Goal: Information Seeking & Learning: Check status

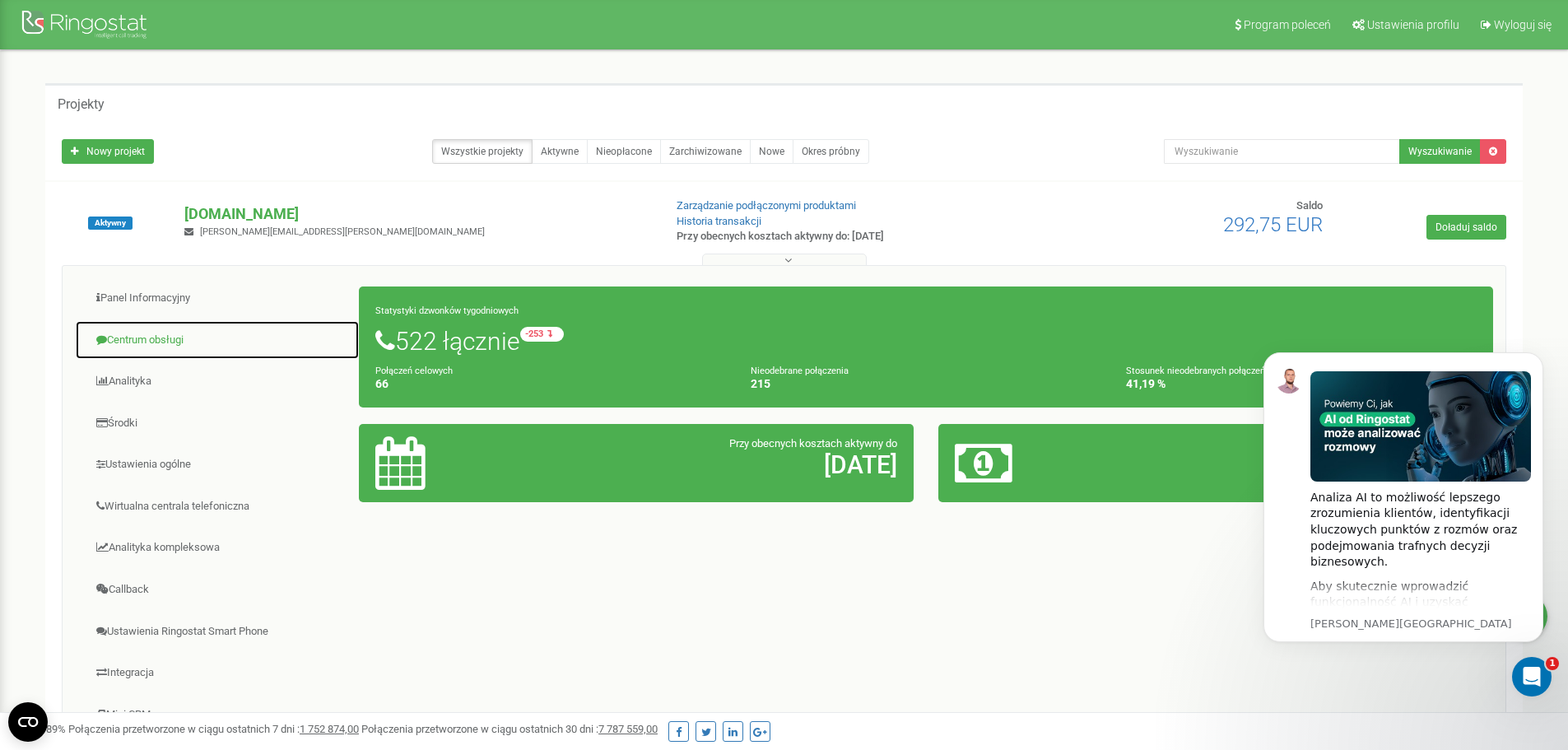
click at [158, 333] on link "Centrum obsługi" at bounding box center [217, 340] width 285 height 40
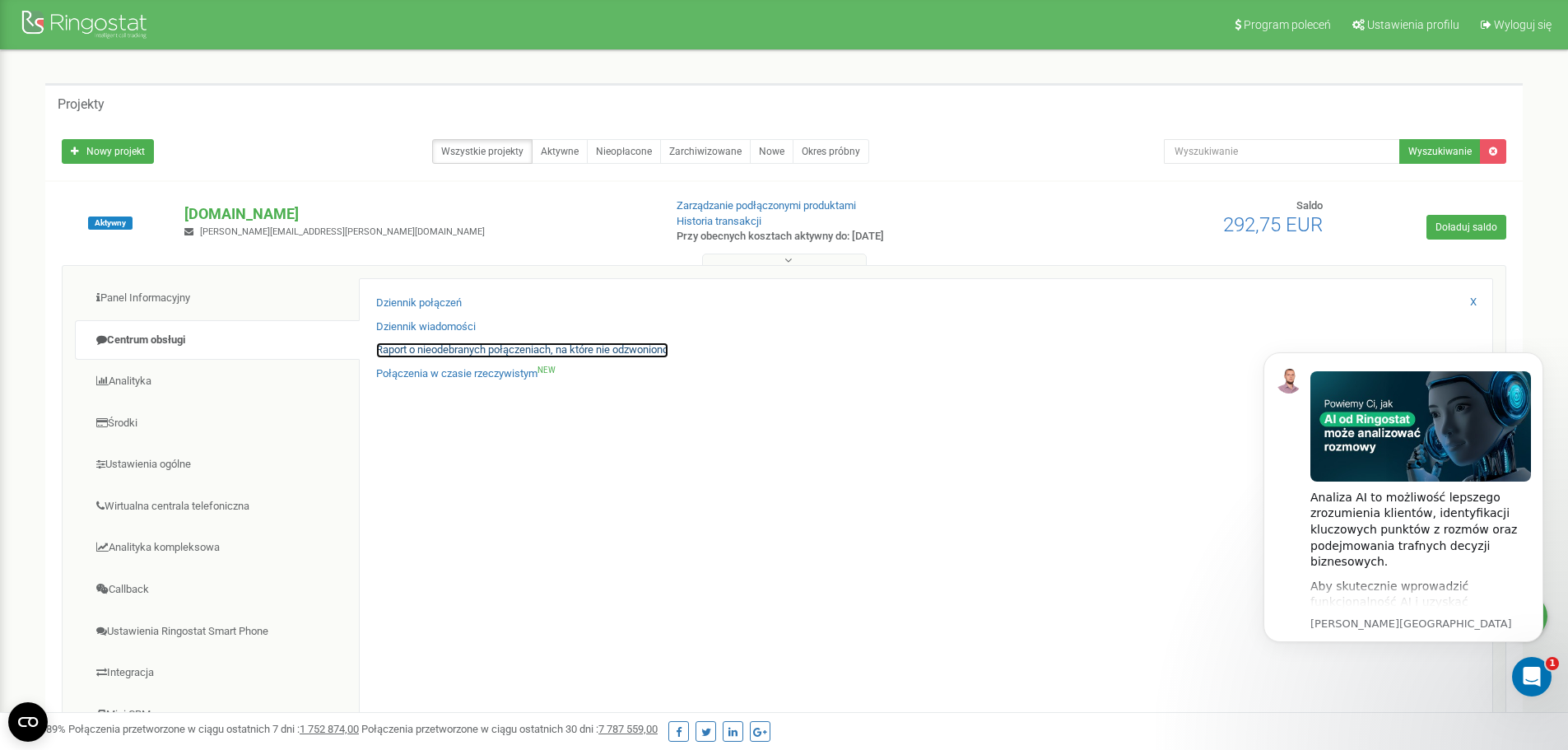
click at [442, 348] on link "Raport o nieodebranych połączeniach, na które nie odzwoniono" at bounding box center [521, 351] width 292 height 16
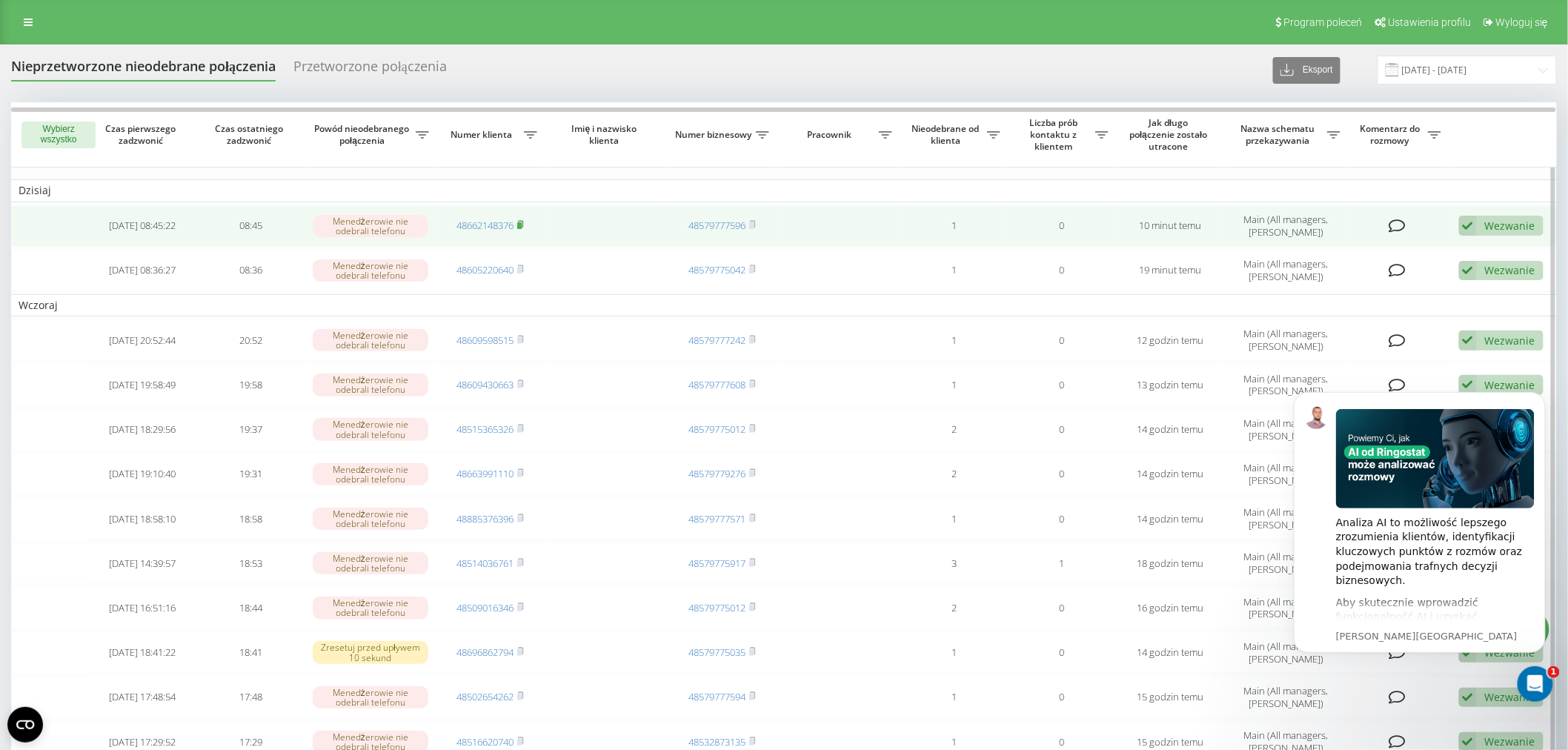
click at [519, 224] on rect at bounding box center [519, 225] width 4 height 6
click at [500, 221] on link "48662148376" at bounding box center [485, 225] width 57 height 13
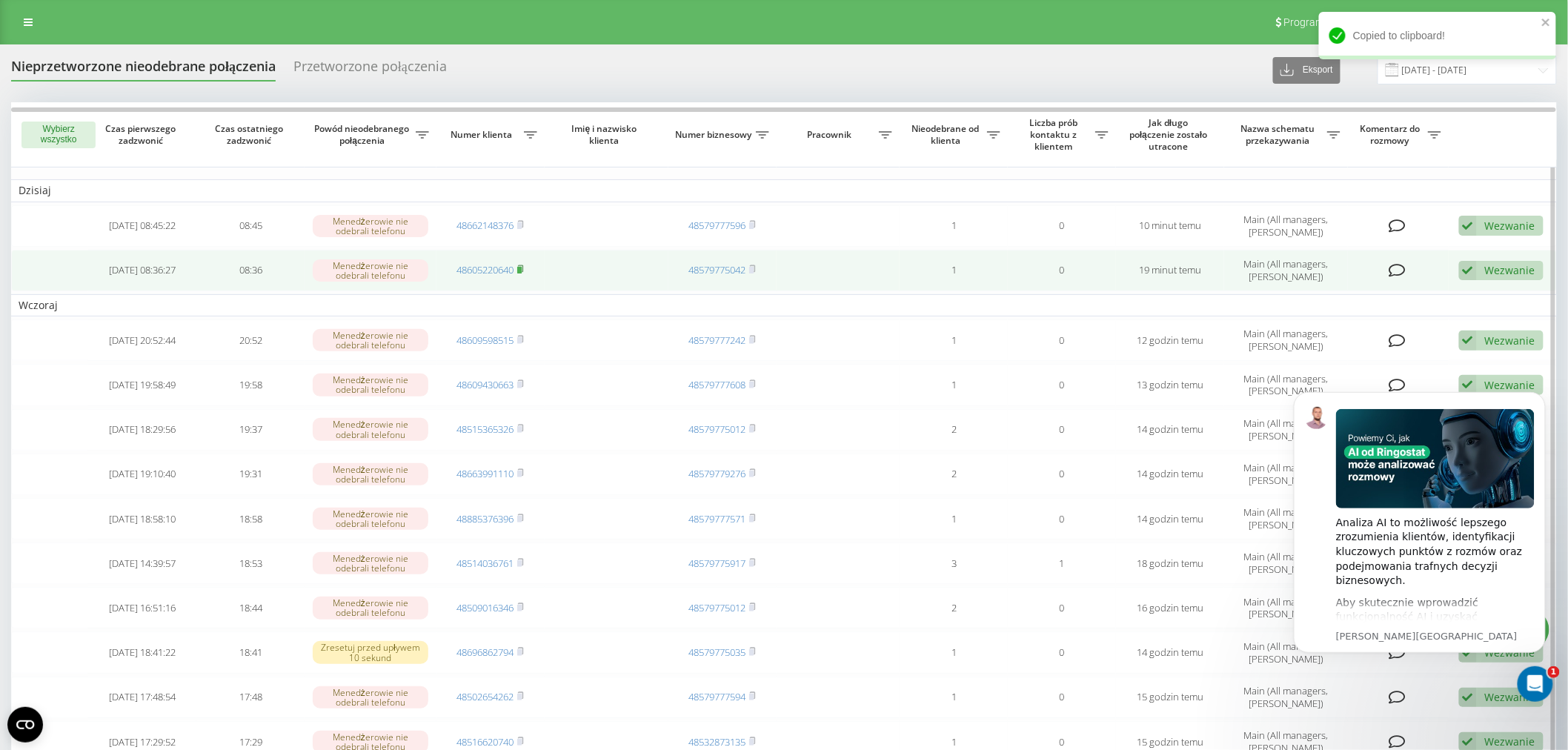
click at [521, 269] on rect at bounding box center [519, 269] width 4 height 6
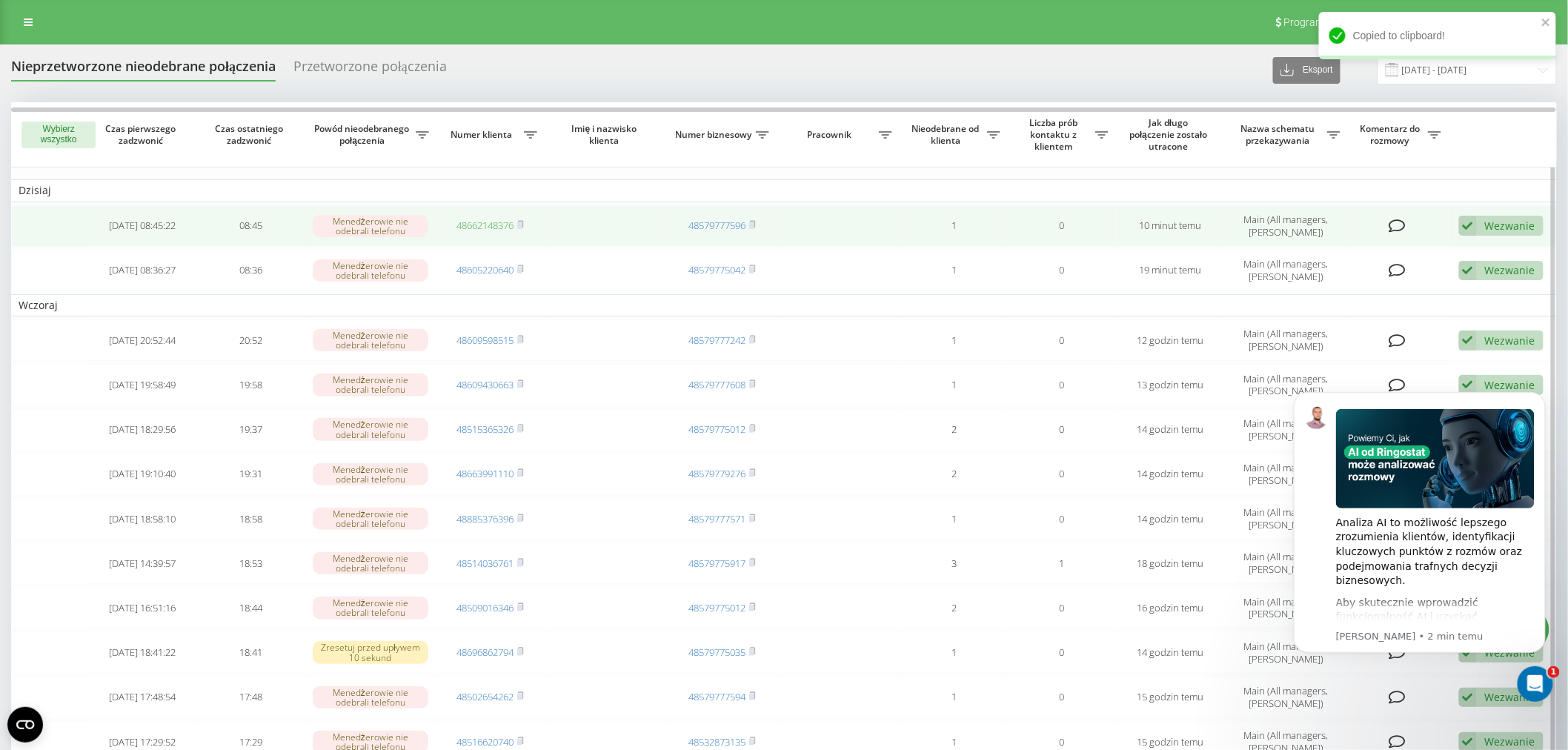
click at [487, 223] on link "48662148376" at bounding box center [485, 225] width 57 height 13
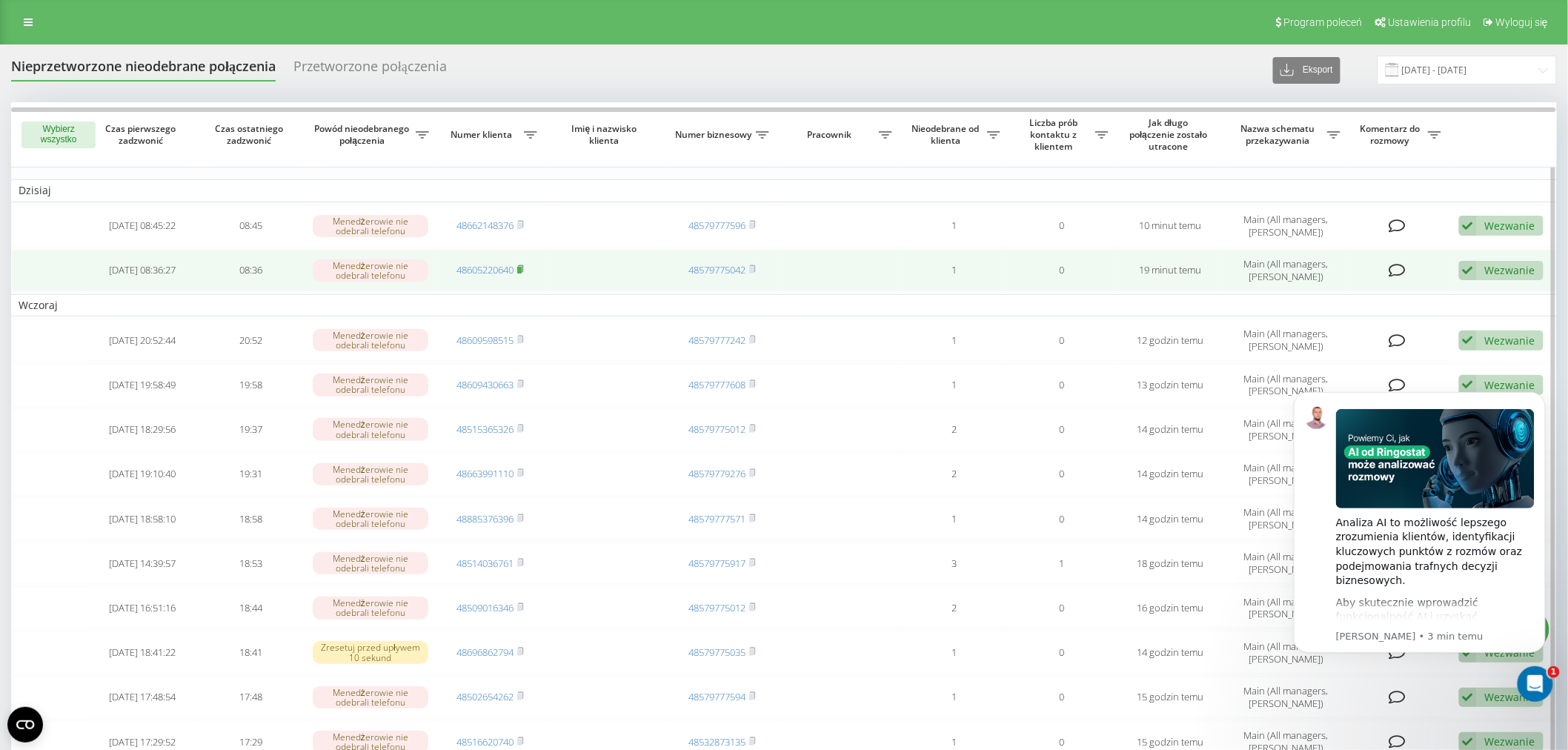
click at [522, 268] on rect at bounding box center [519, 269] width 4 height 6
click at [505, 268] on link "48605220640" at bounding box center [485, 269] width 57 height 13
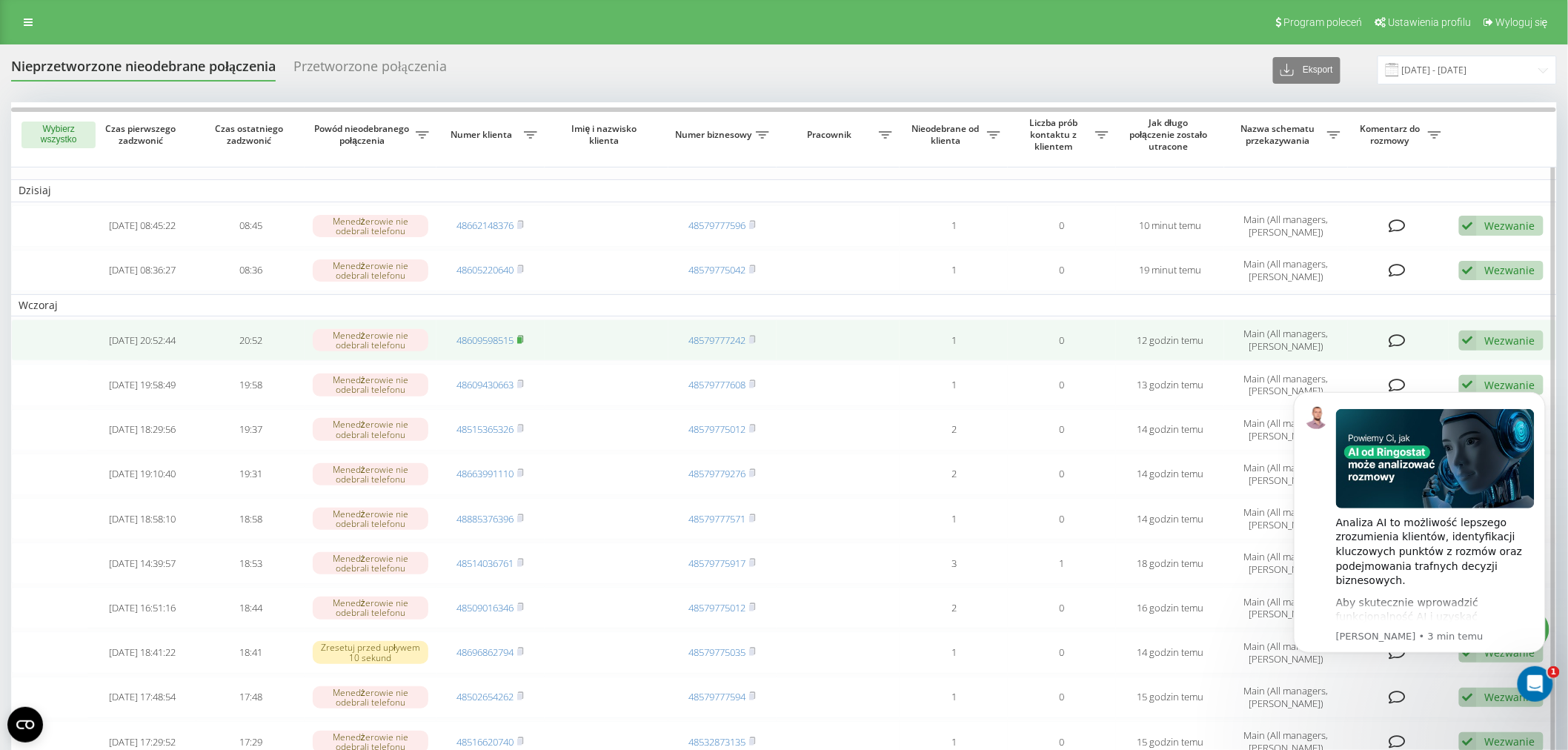
click at [524, 336] on icon at bounding box center [520, 339] width 6 height 9
click at [492, 338] on link "48609598515" at bounding box center [485, 340] width 57 height 13
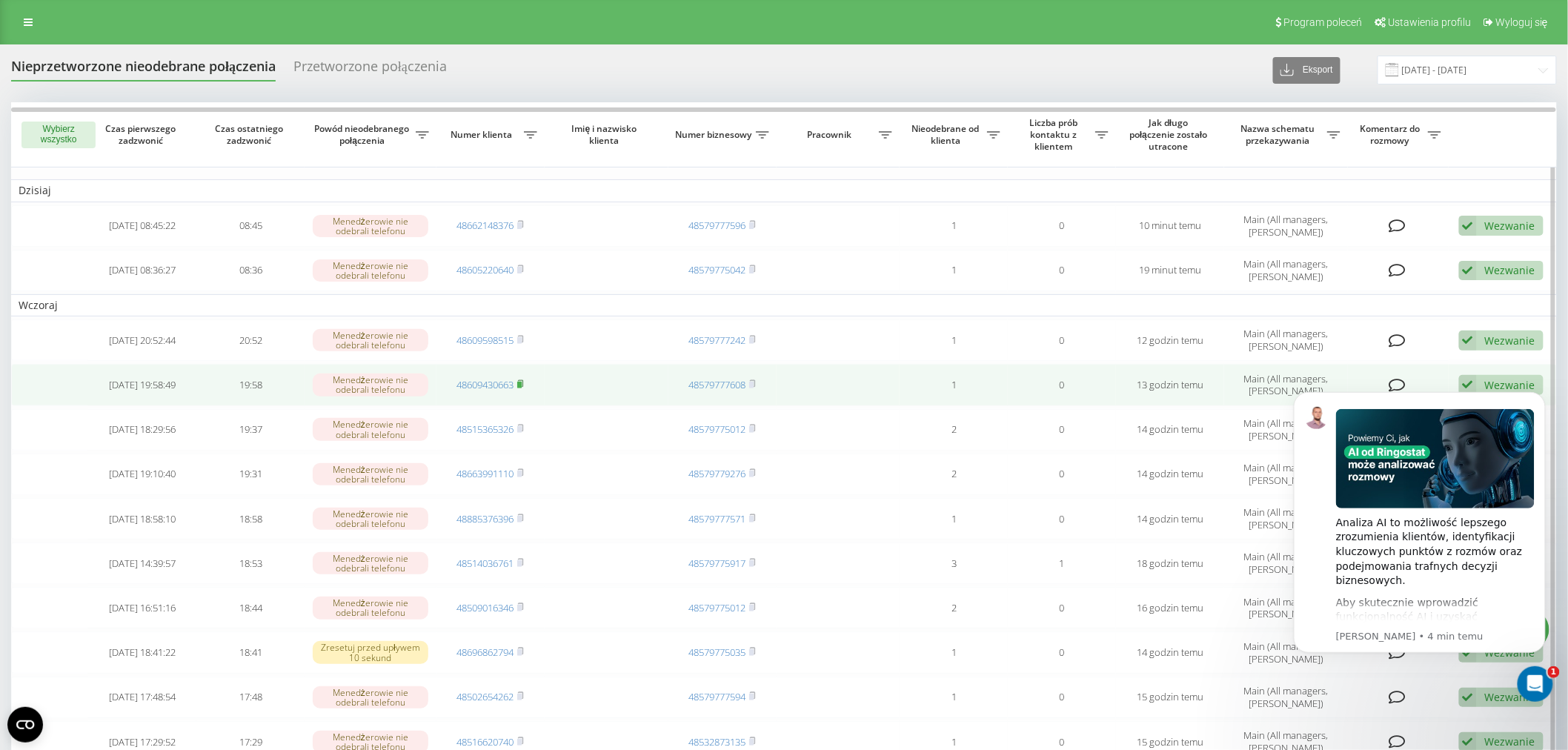
click at [520, 383] on rect at bounding box center [519, 384] width 4 height 6
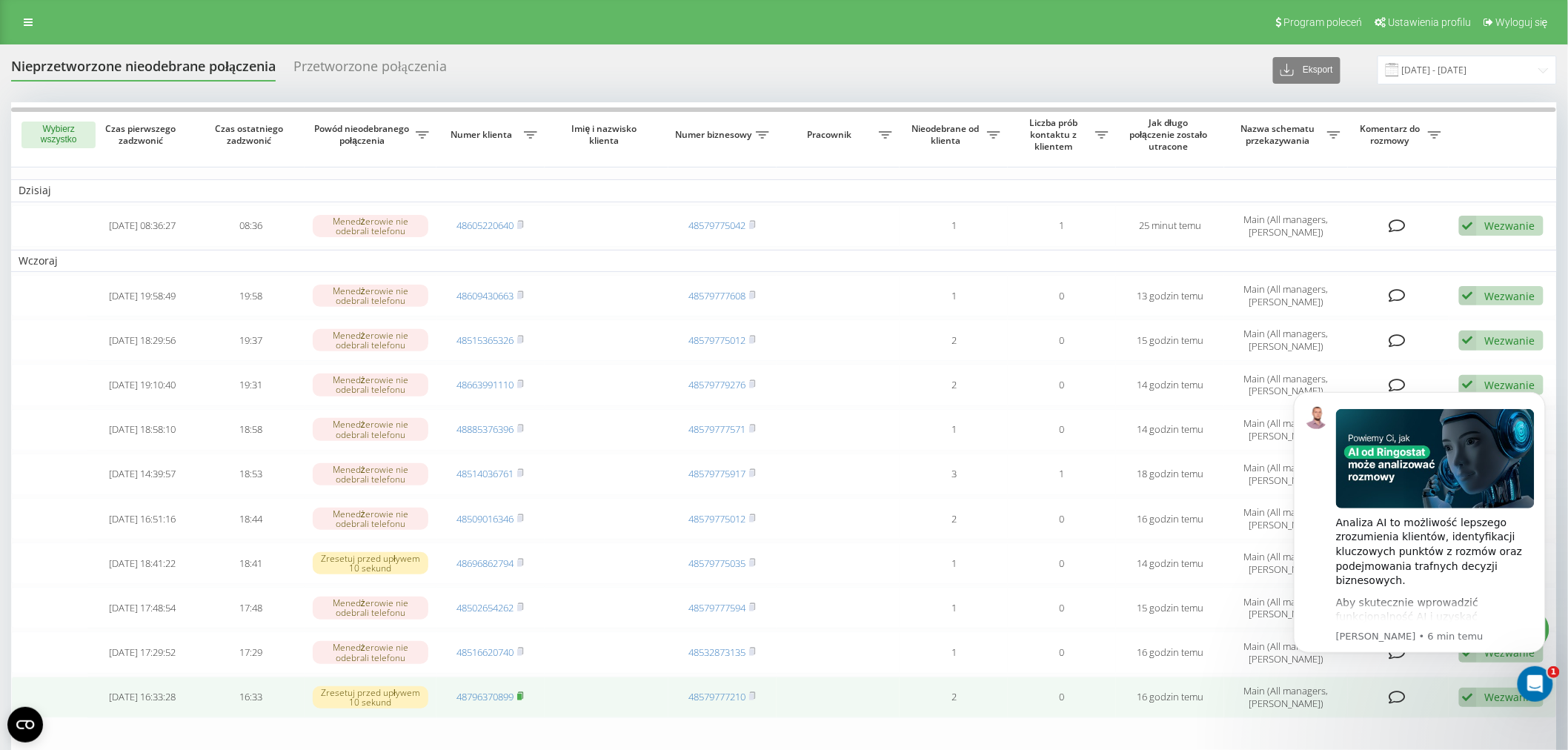
click at [524, 693] on icon at bounding box center [520, 696] width 6 height 9
click at [476, 684] on td "48796370899" at bounding box center [491, 697] width 109 height 41
click at [479, 691] on link "48796370899" at bounding box center [485, 696] width 57 height 13
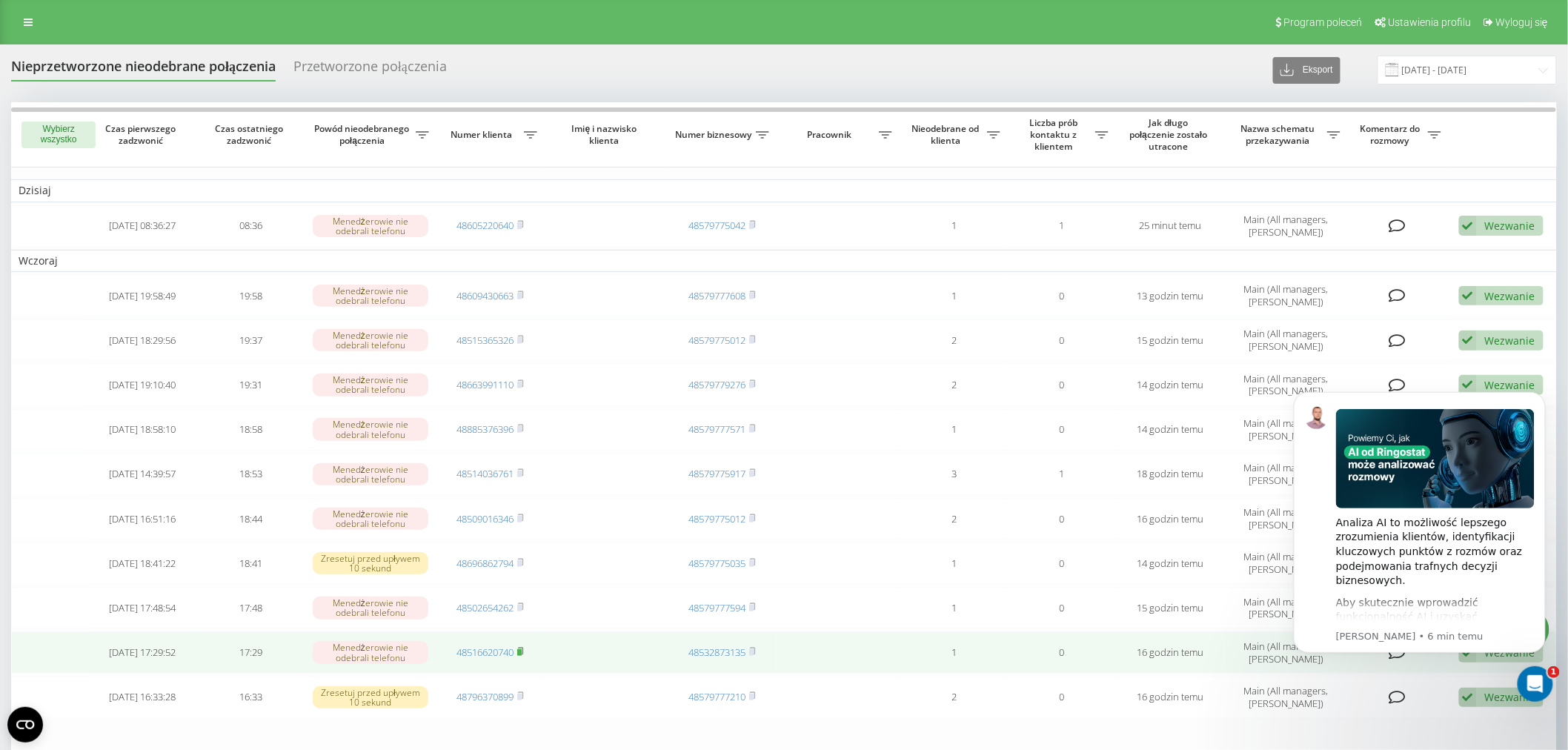
click at [522, 650] on rect at bounding box center [519, 652] width 4 height 6
click at [472, 645] on link "48516620740" at bounding box center [485, 651] width 57 height 13
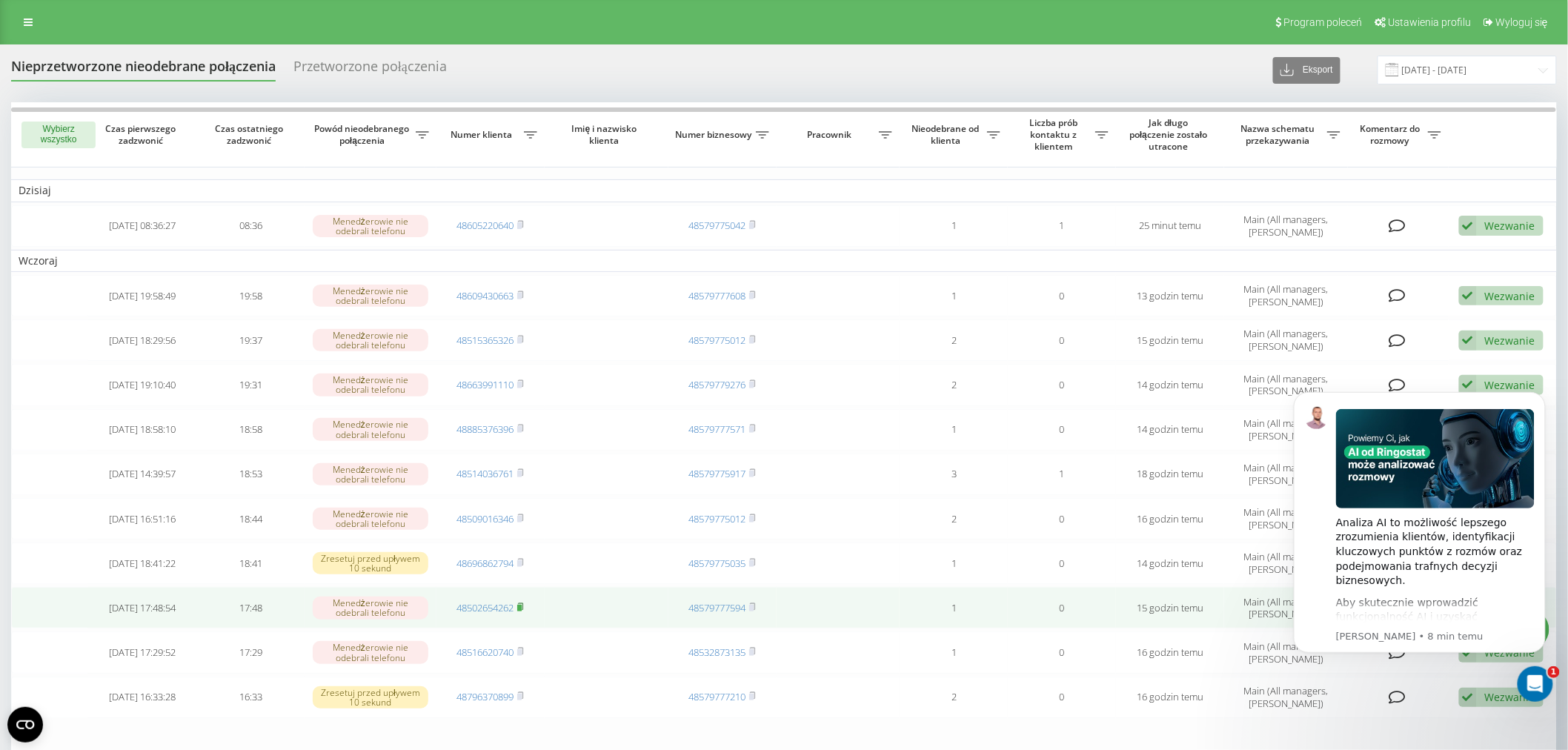
click at [521, 605] on rect at bounding box center [519, 607] width 4 height 6
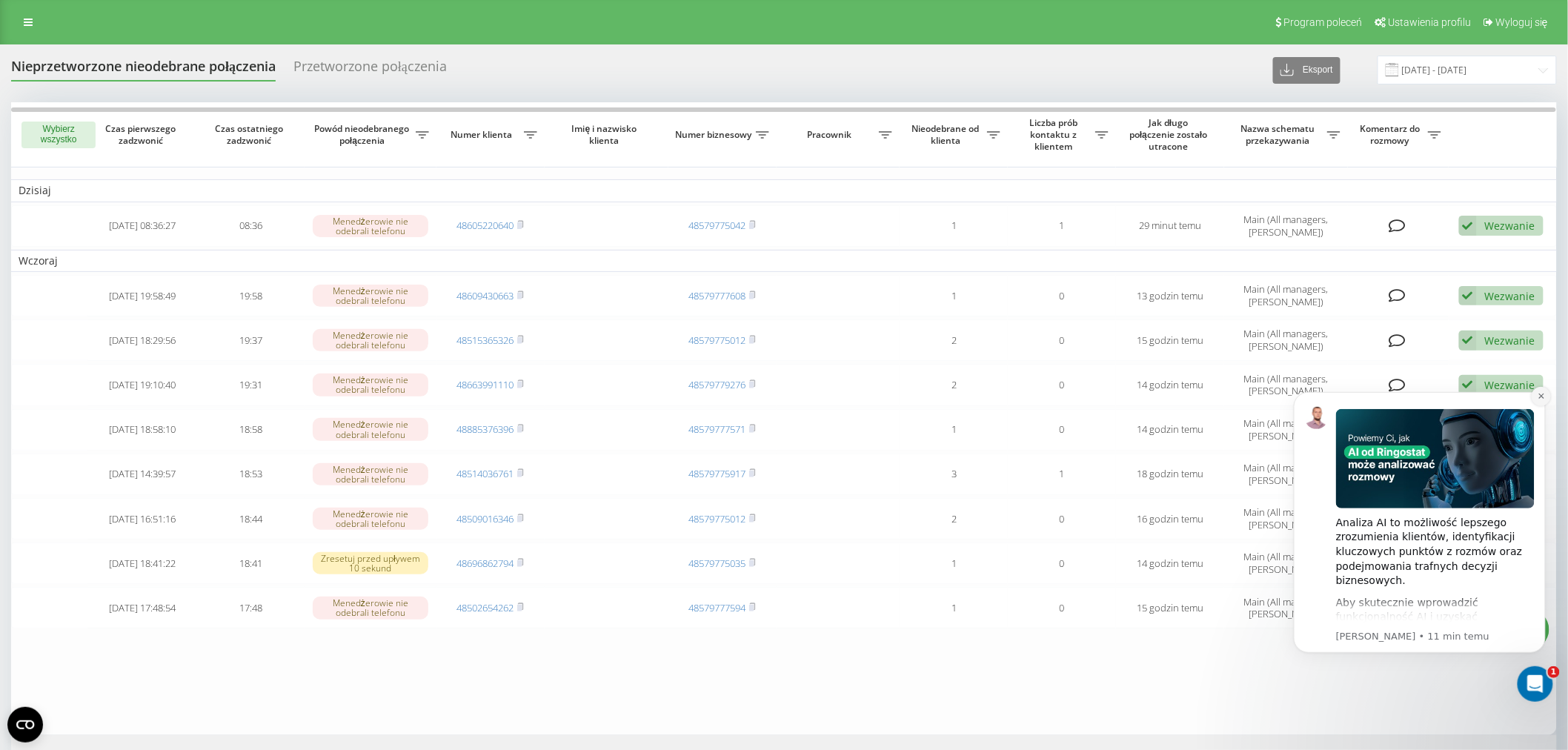
click at [1538, 397] on icon "Dismiss notification" at bounding box center [1540, 395] width 8 height 8
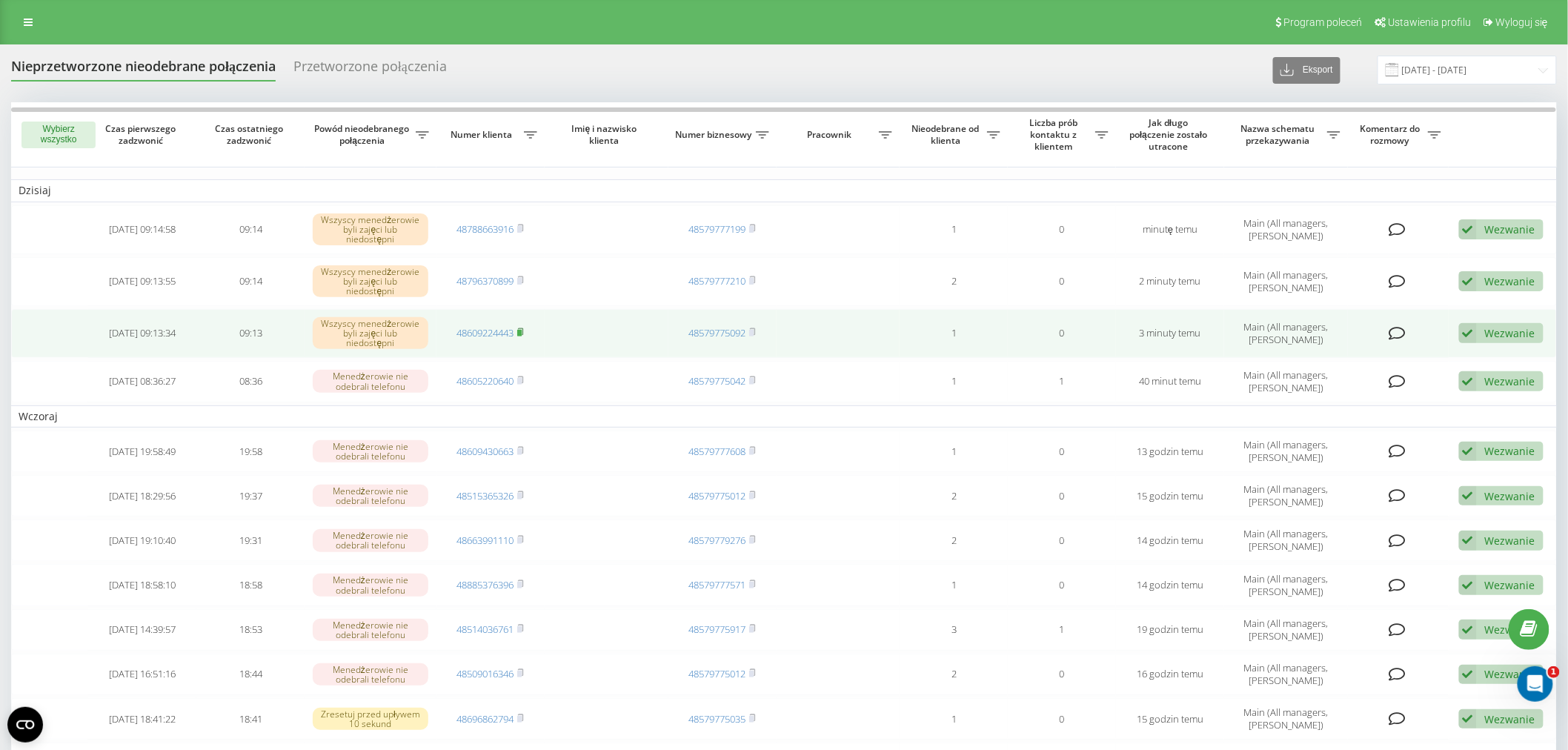
click at [521, 330] on rect at bounding box center [519, 333] width 4 height 6
click at [473, 335] on link "48609224443" at bounding box center [485, 332] width 57 height 13
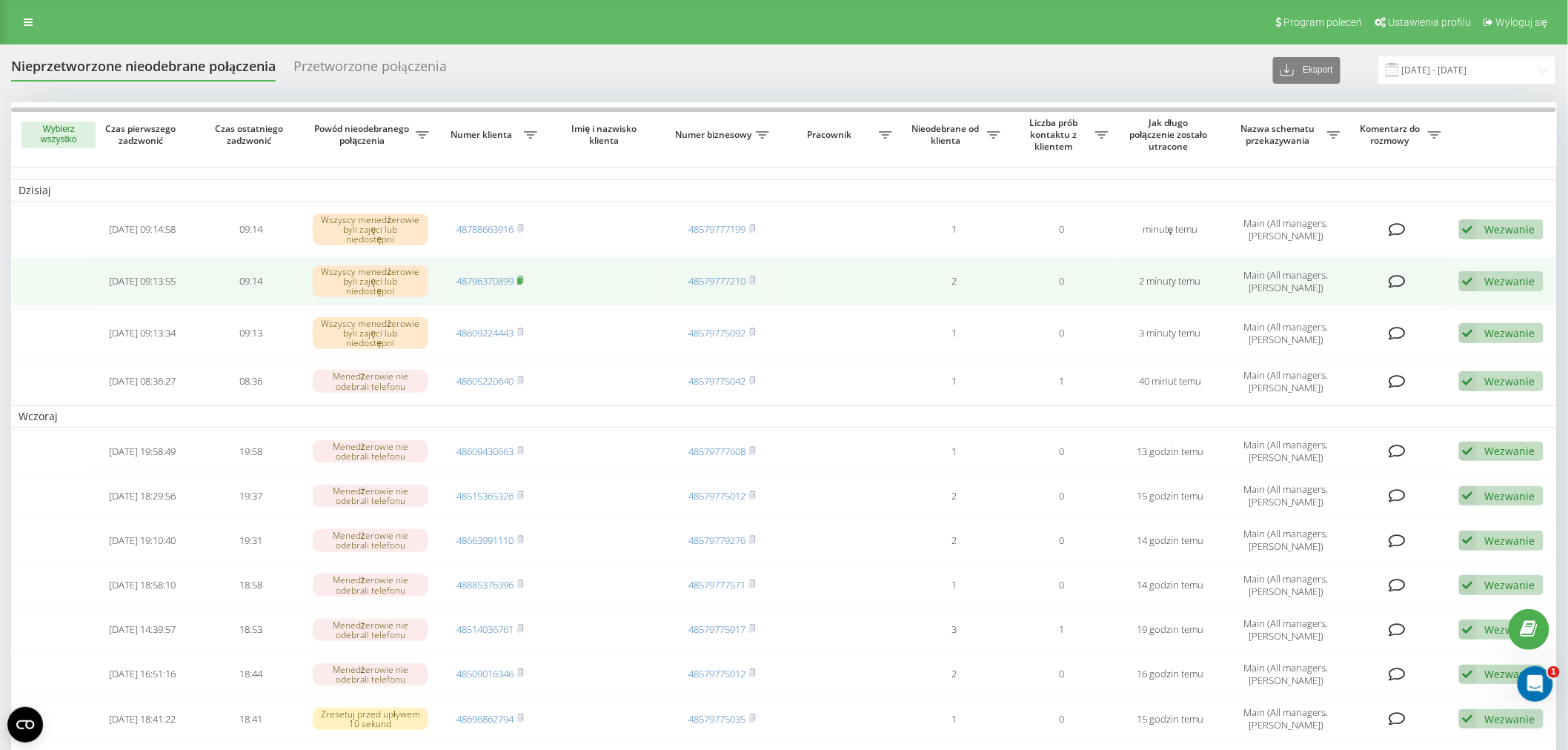
click at [524, 276] on icon at bounding box center [521, 279] width 5 height 6
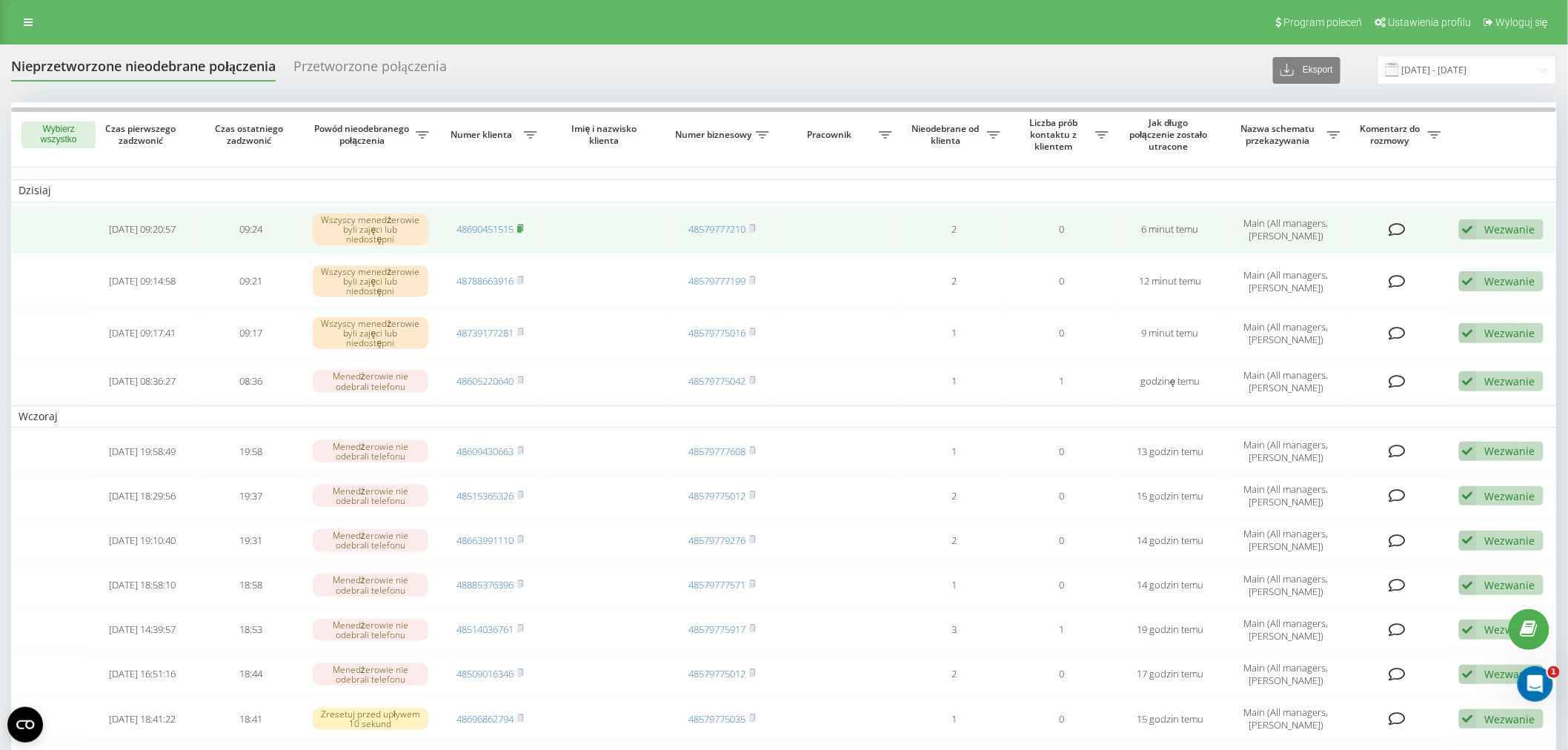
click at [522, 227] on rect at bounding box center [519, 229] width 4 height 6
click at [500, 222] on link "48690451515" at bounding box center [485, 229] width 57 height 13
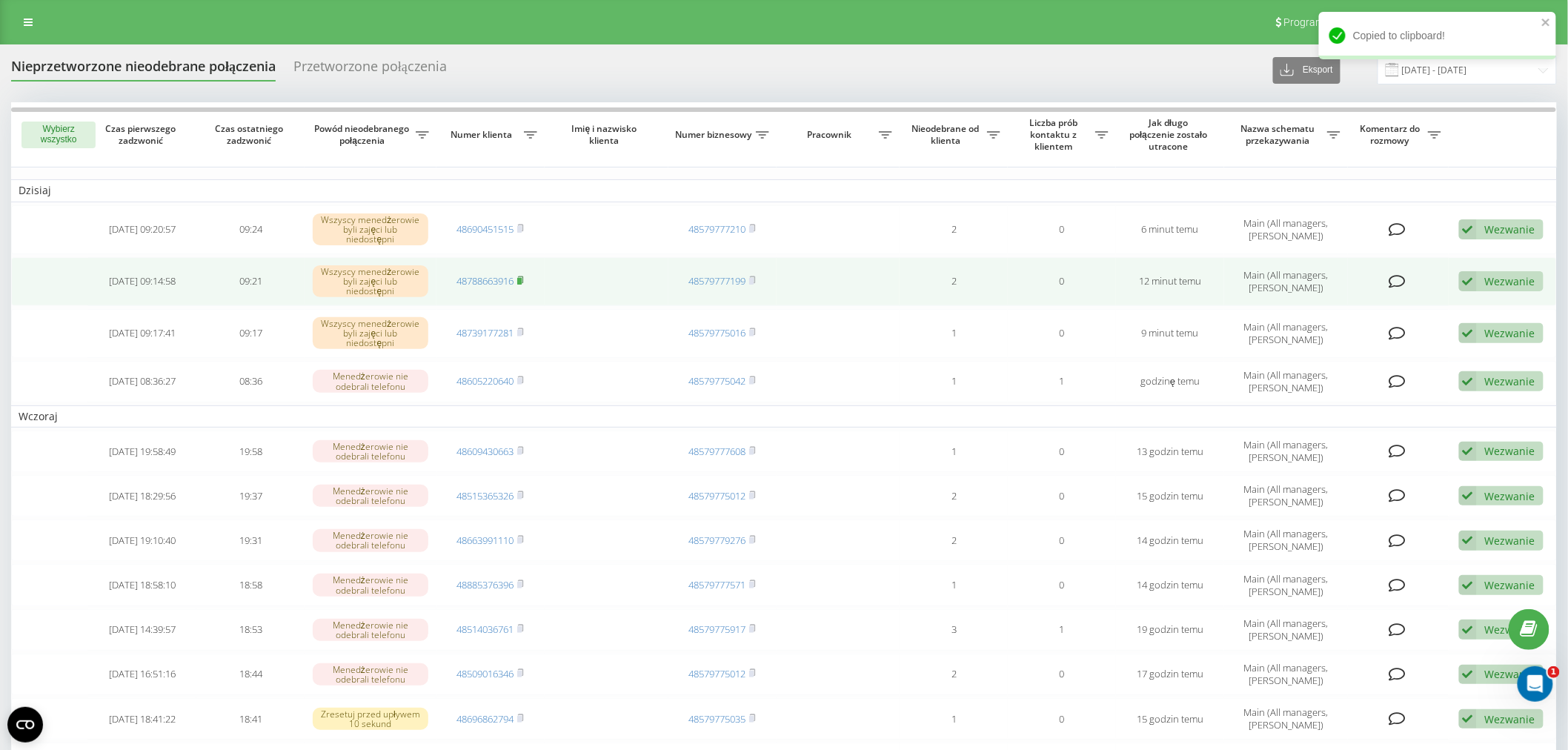
click at [522, 282] on rect at bounding box center [519, 281] width 4 height 6
click at [524, 279] on icon at bounding box center [520, 280] width 6 height 9
click at [483, 278] on link "48788663916" at bounding box center [485, 281] width 57 height 13
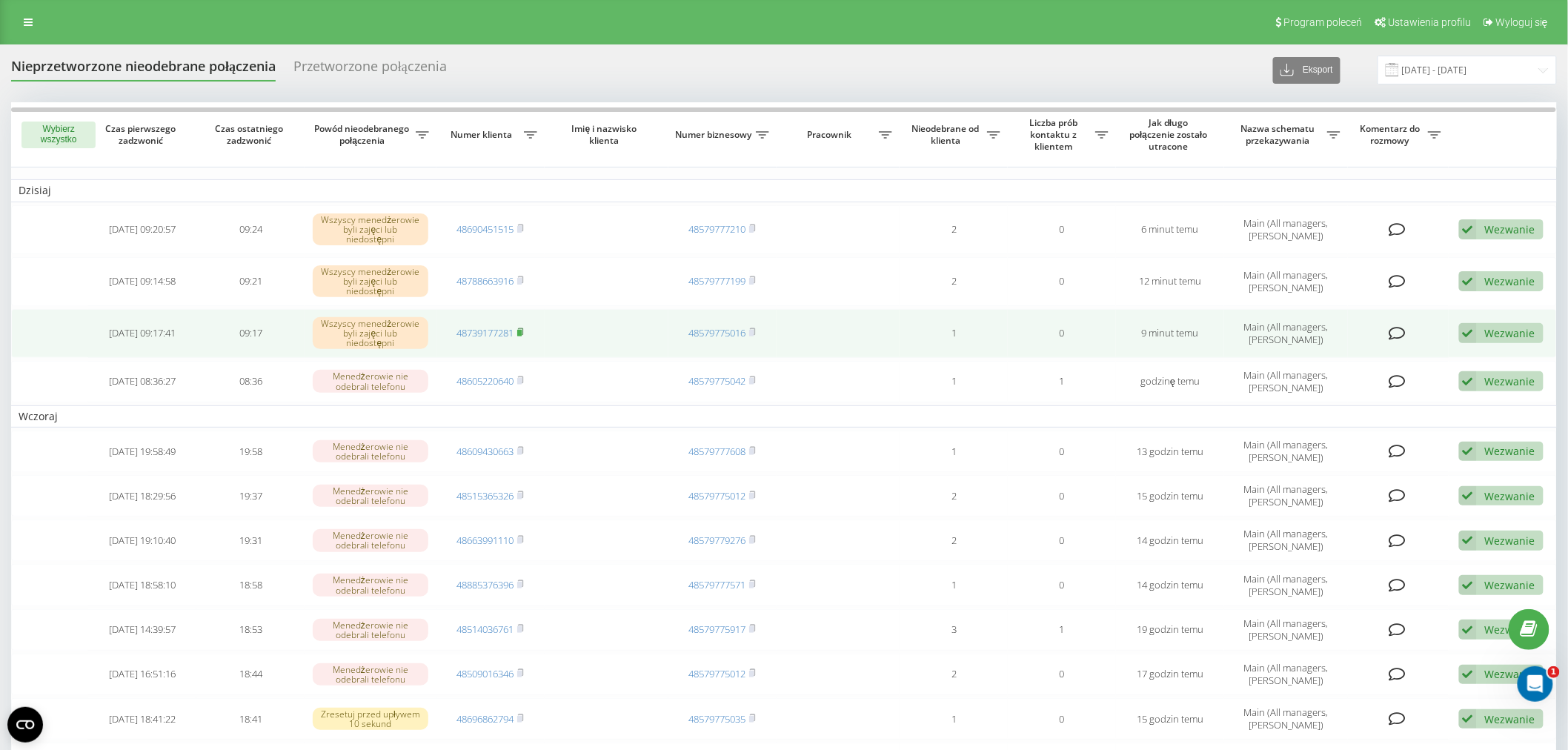
click at [524, 334] on icon at bounding box center [521, 331] width 5 height 6
click at [522, 331] on rect at bounding box center [519, 333] width 4 height 6
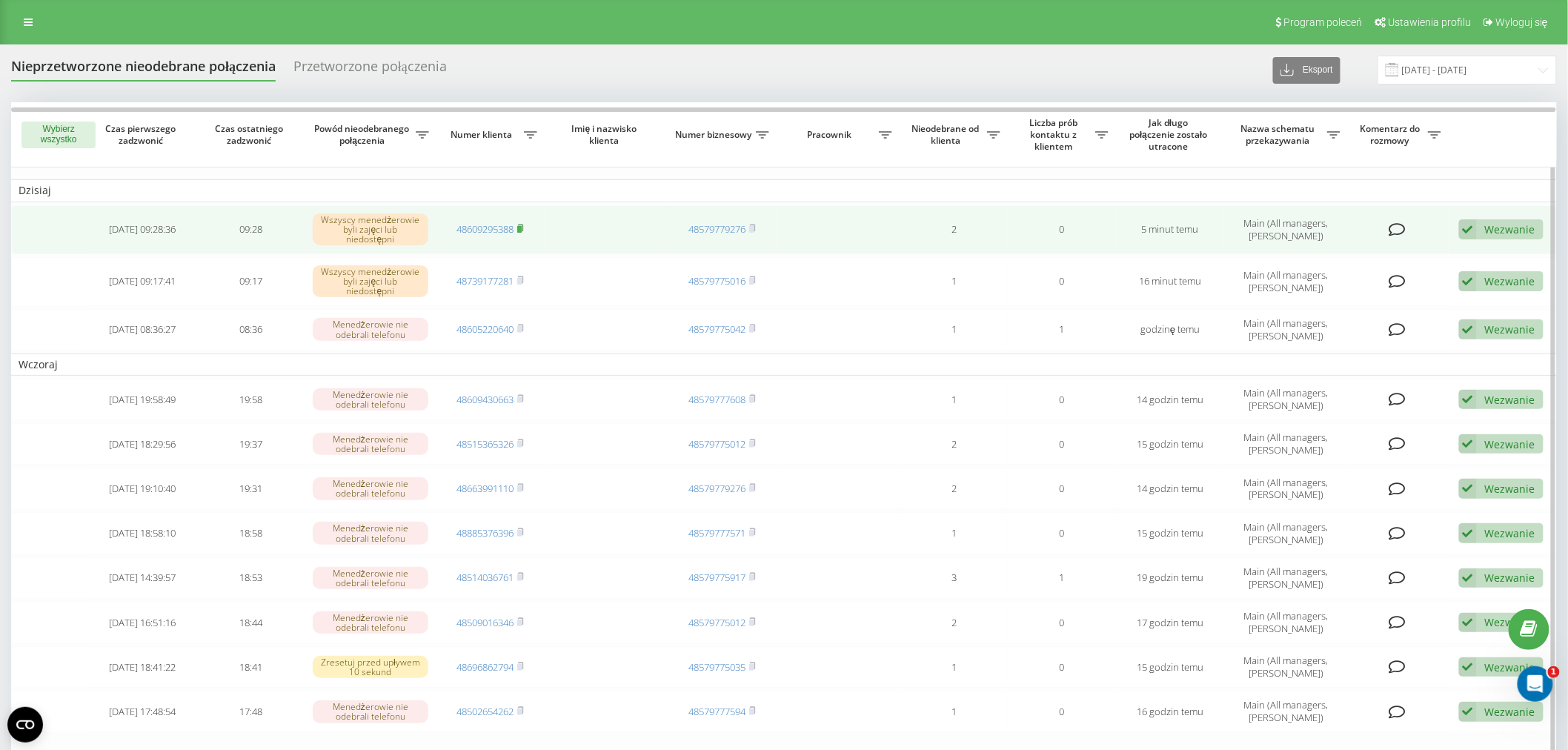
click at [522, 226] on rect at bounding box center [519, 229] width 4 height 6
click at [490, 230] on link "48609295388" at bounding box center [485, 229] width 57 height 13
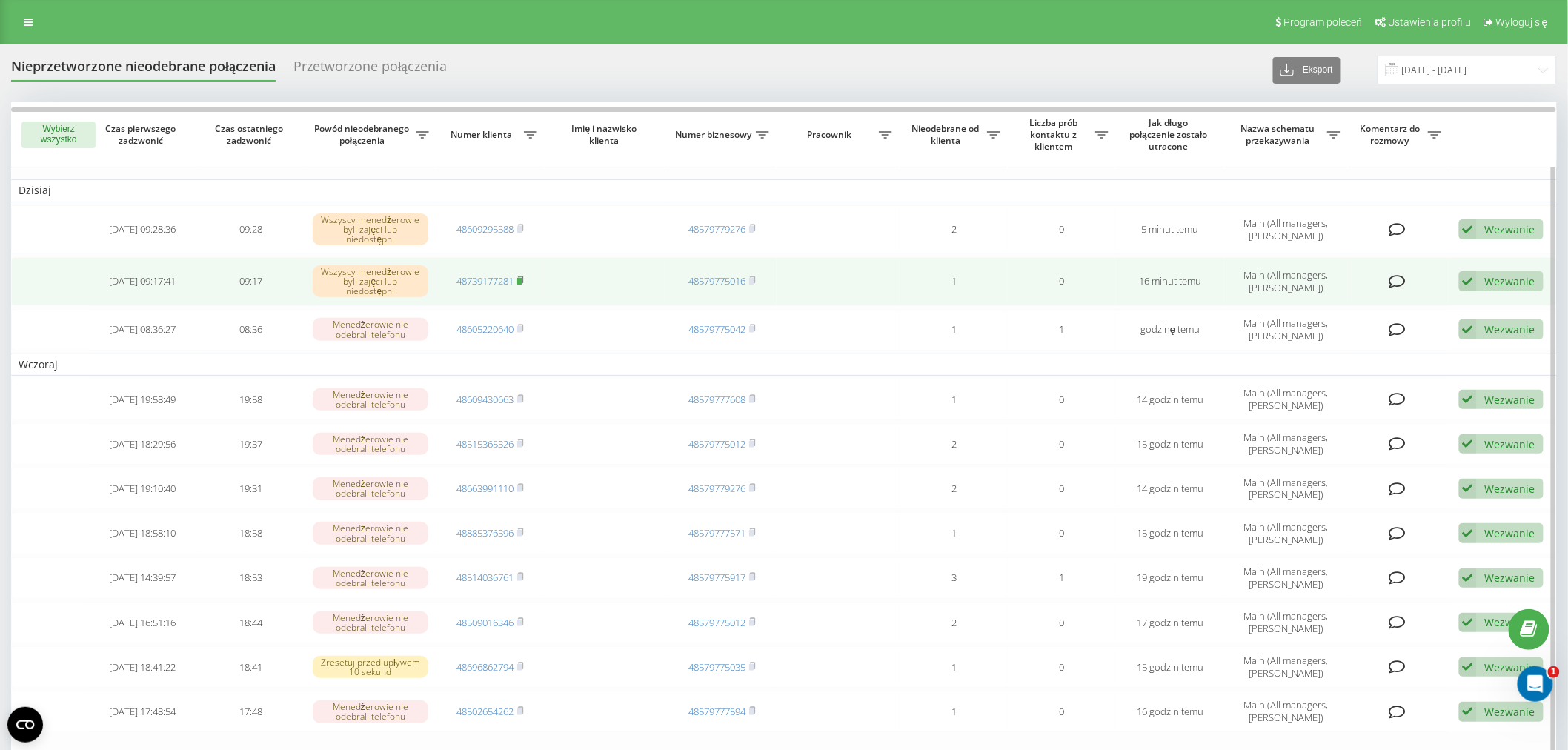
click at [524, 279] on icon at bounding box center [521, 279] width 5 height 6
click at [524, 282] on icon at bounding box center [520, 280] width 6 height 9
click at [501, 283] on link "48739177281" at bounding box center [485, 281] width 57 height 13
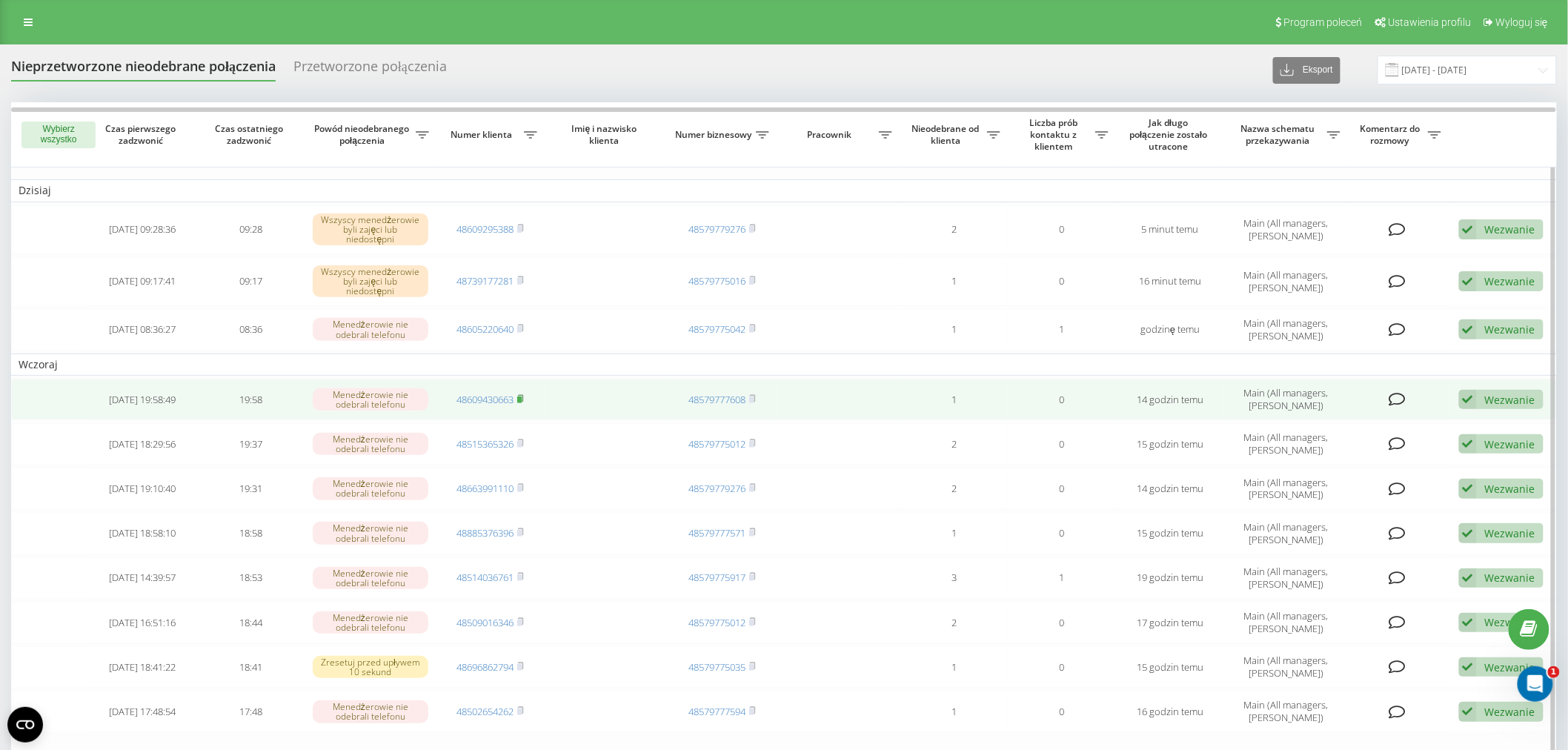
click at [524, 397] on icon at bounding box center [520, 398] width 6 height 9
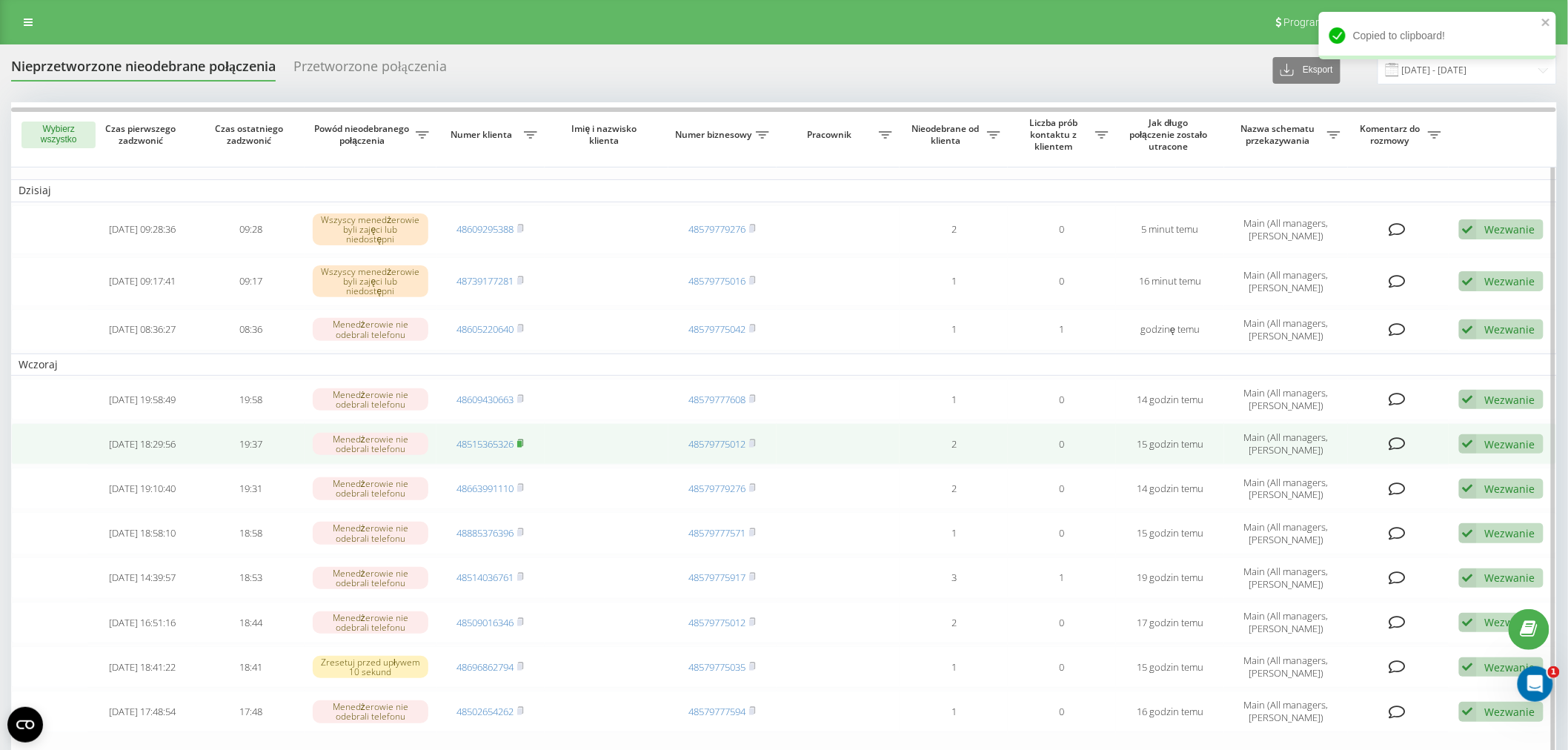
click at [524, 440] on icon at bounding box center [520, 443] width 6 height 9
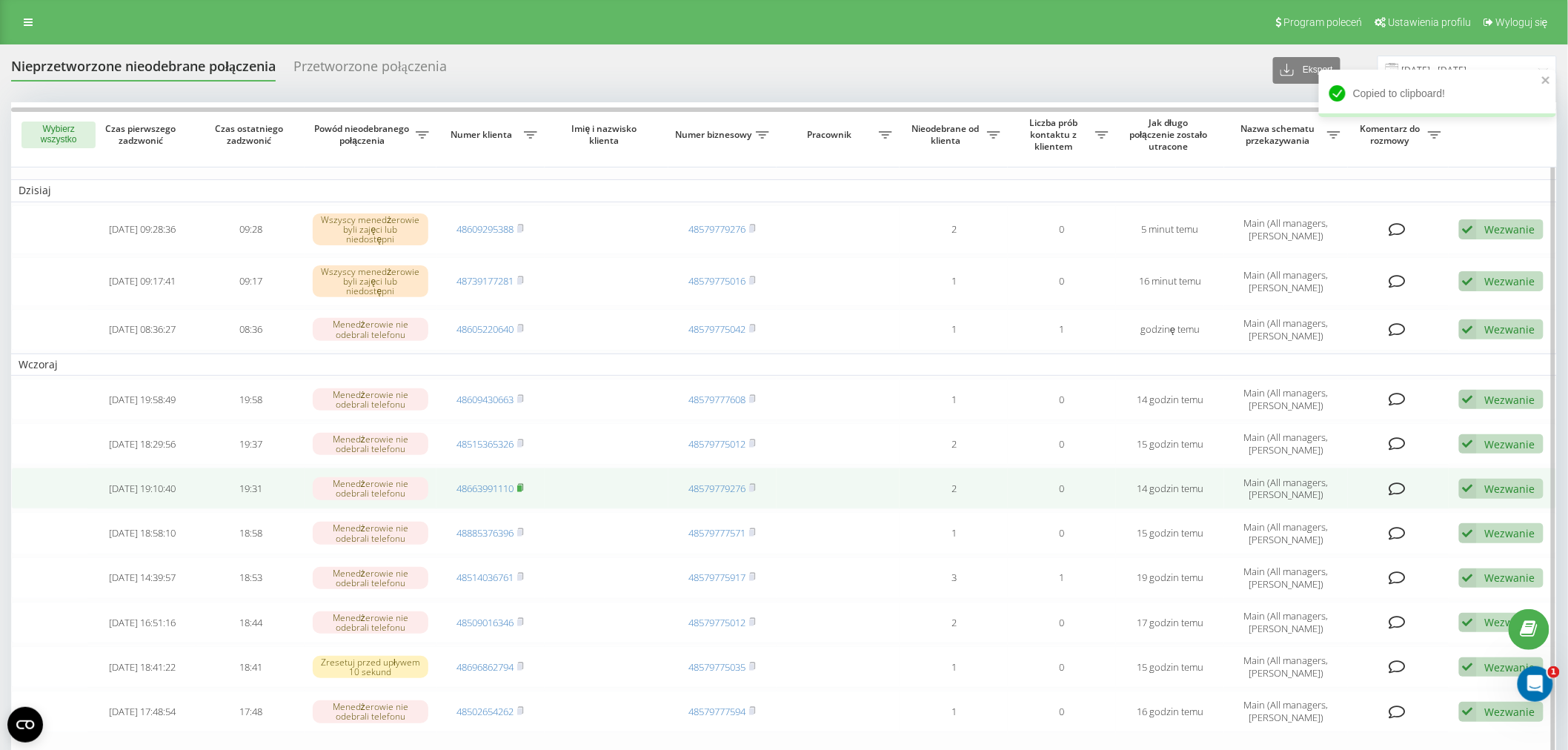
click at [522, 485] on rect at bounding box center [519, 488] width 4 height 6
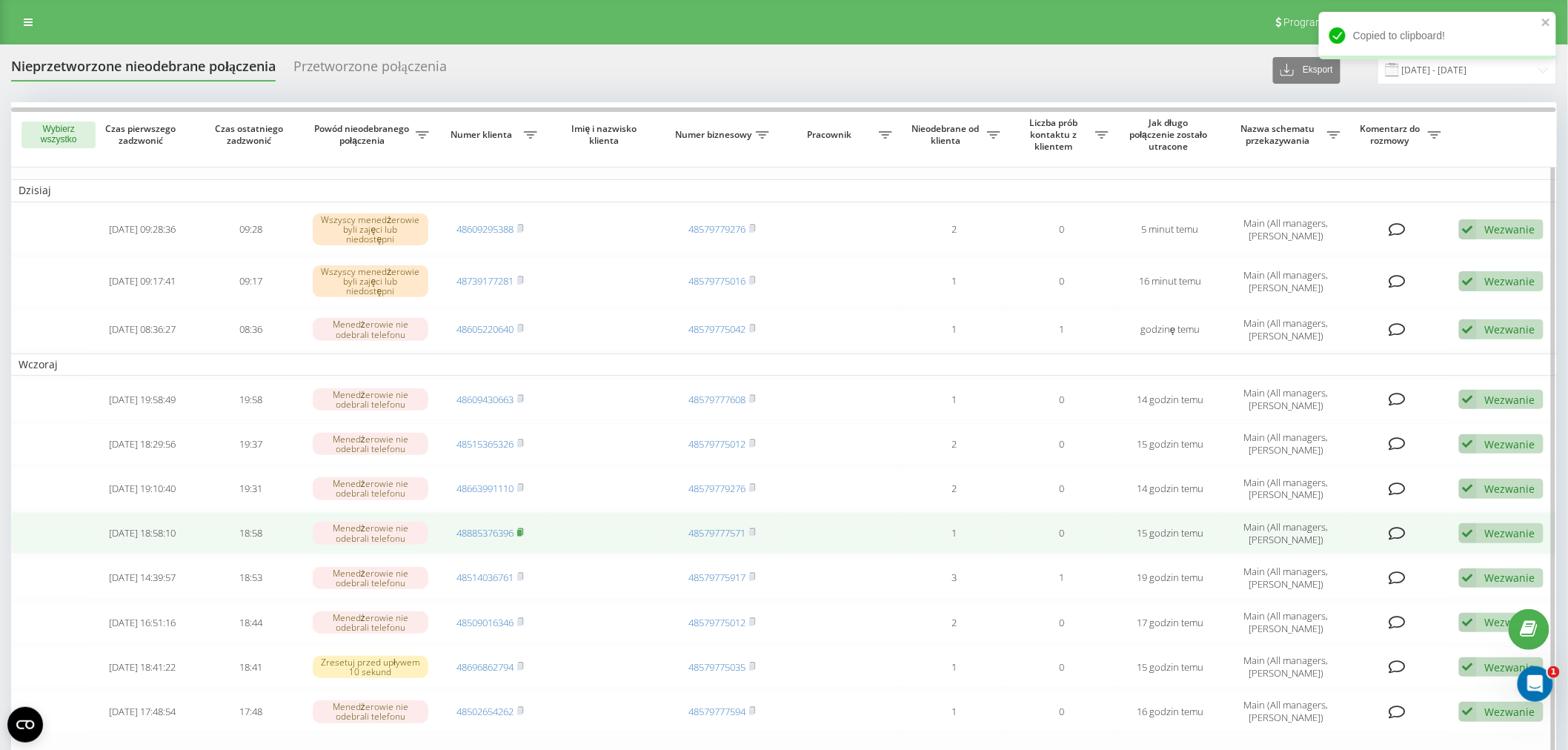
click at [521, 530] on rect at bounding box center [519, 533] width 4 height 6
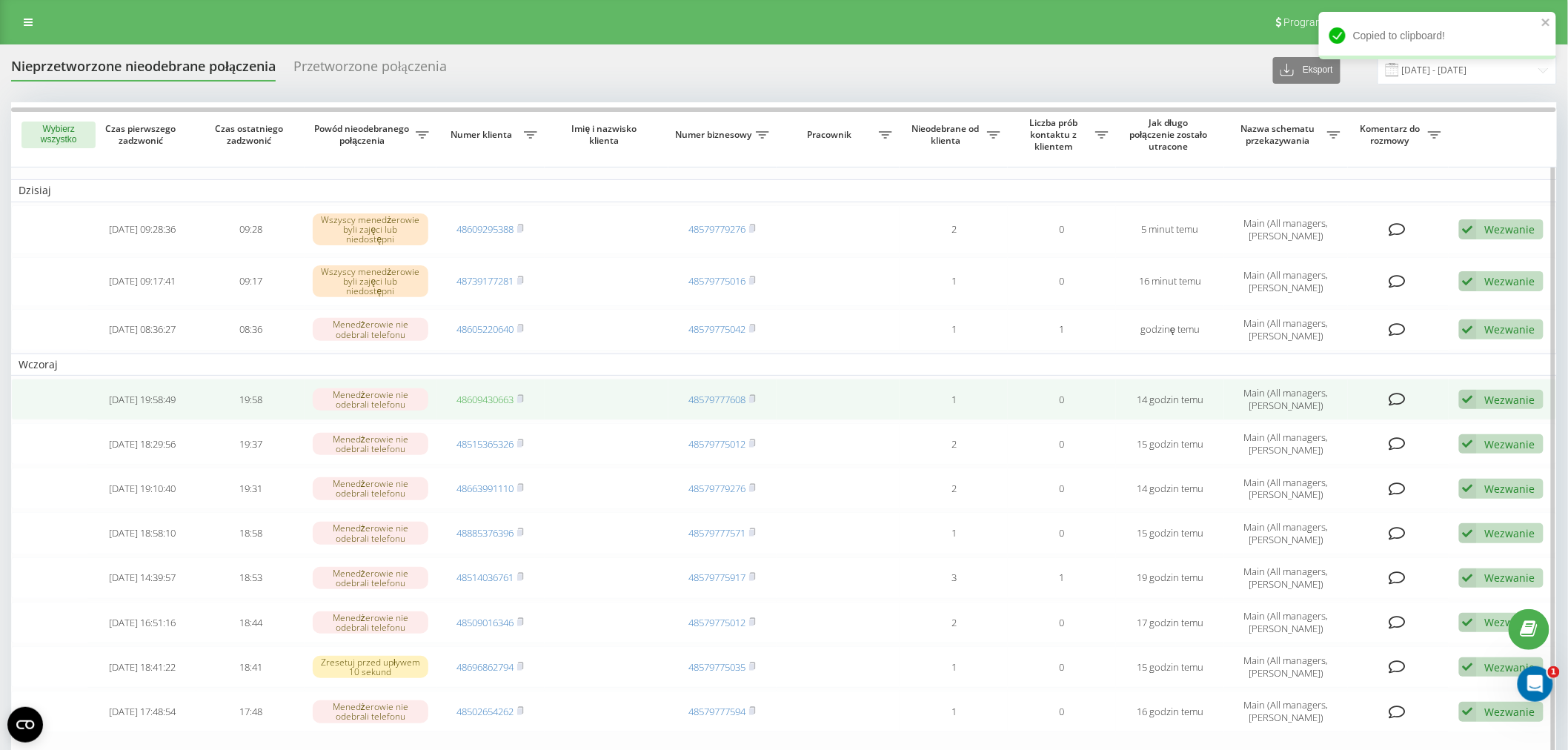
click at [505, 394] on link "48609430663" at bounding box center [485, 399] width 57 height 13
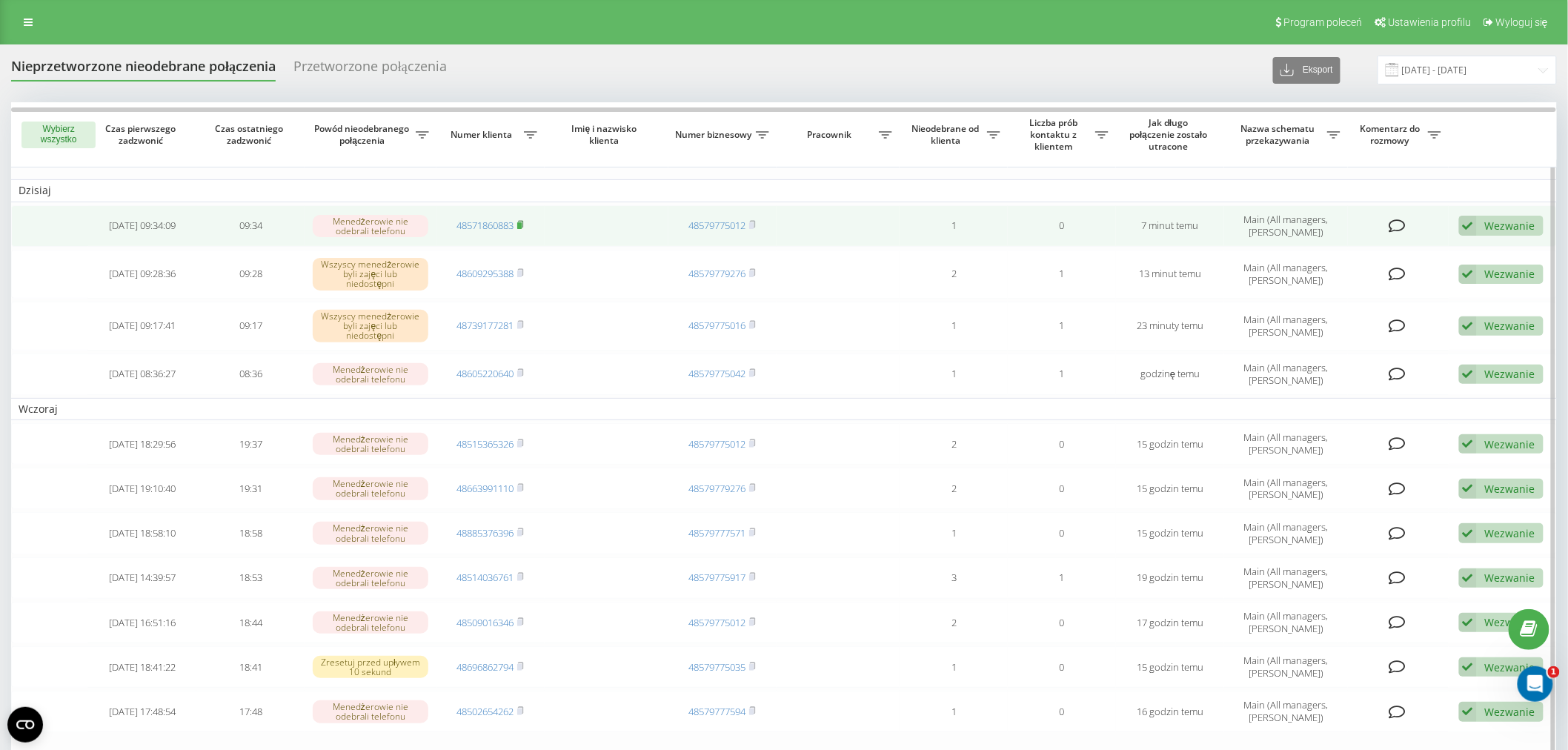
click at [522, 224] on rect at bounding box center [519, 225] width 4 height 6
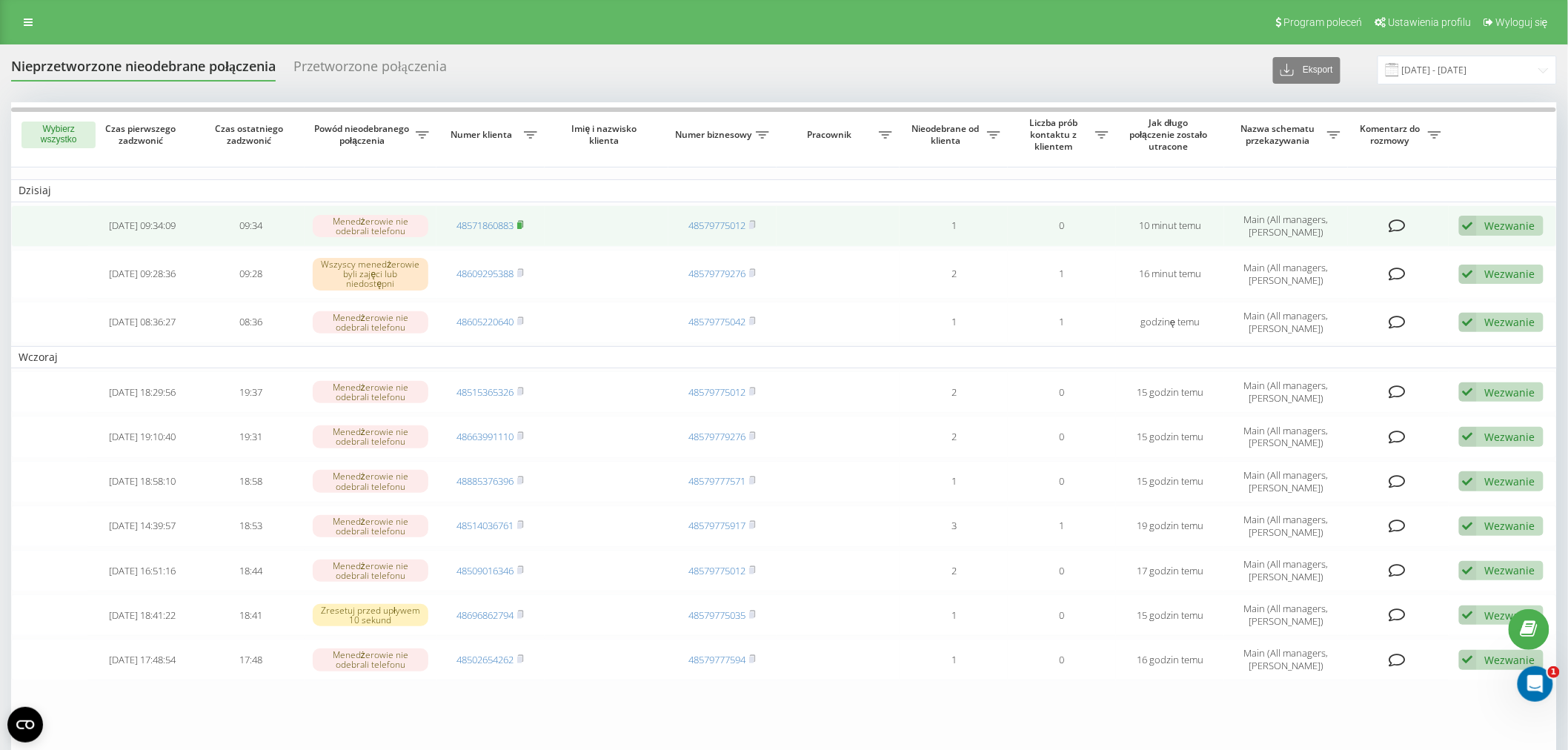
click at [522, 222] on rect at bounding box center [519, 225] width 4 height 6
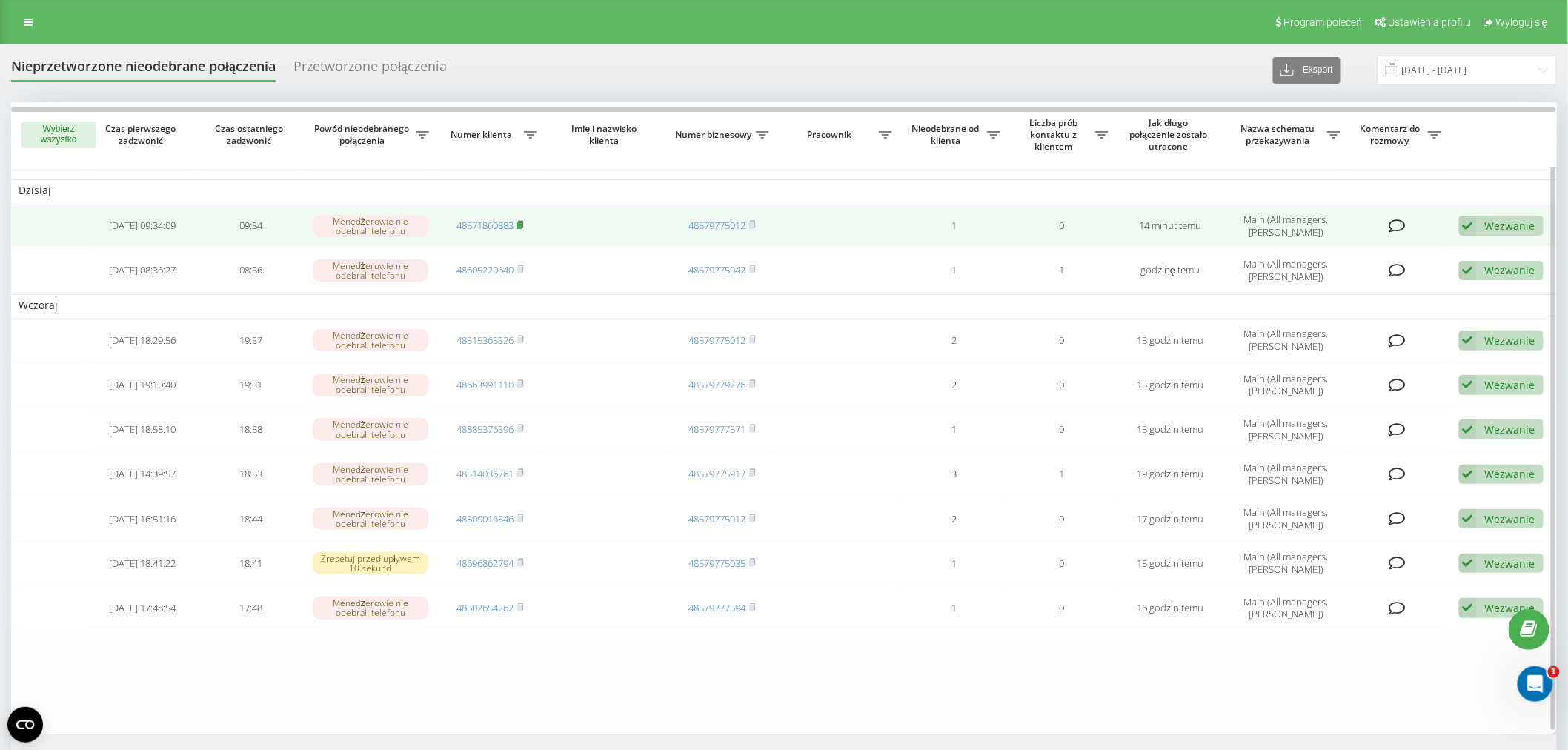
click at [522, 222] on rect at bounding box center [519, 225] width 4 height 6
click at [507, 223] on link "48571860883" at bounding box center [485, 225] width 57 height 13
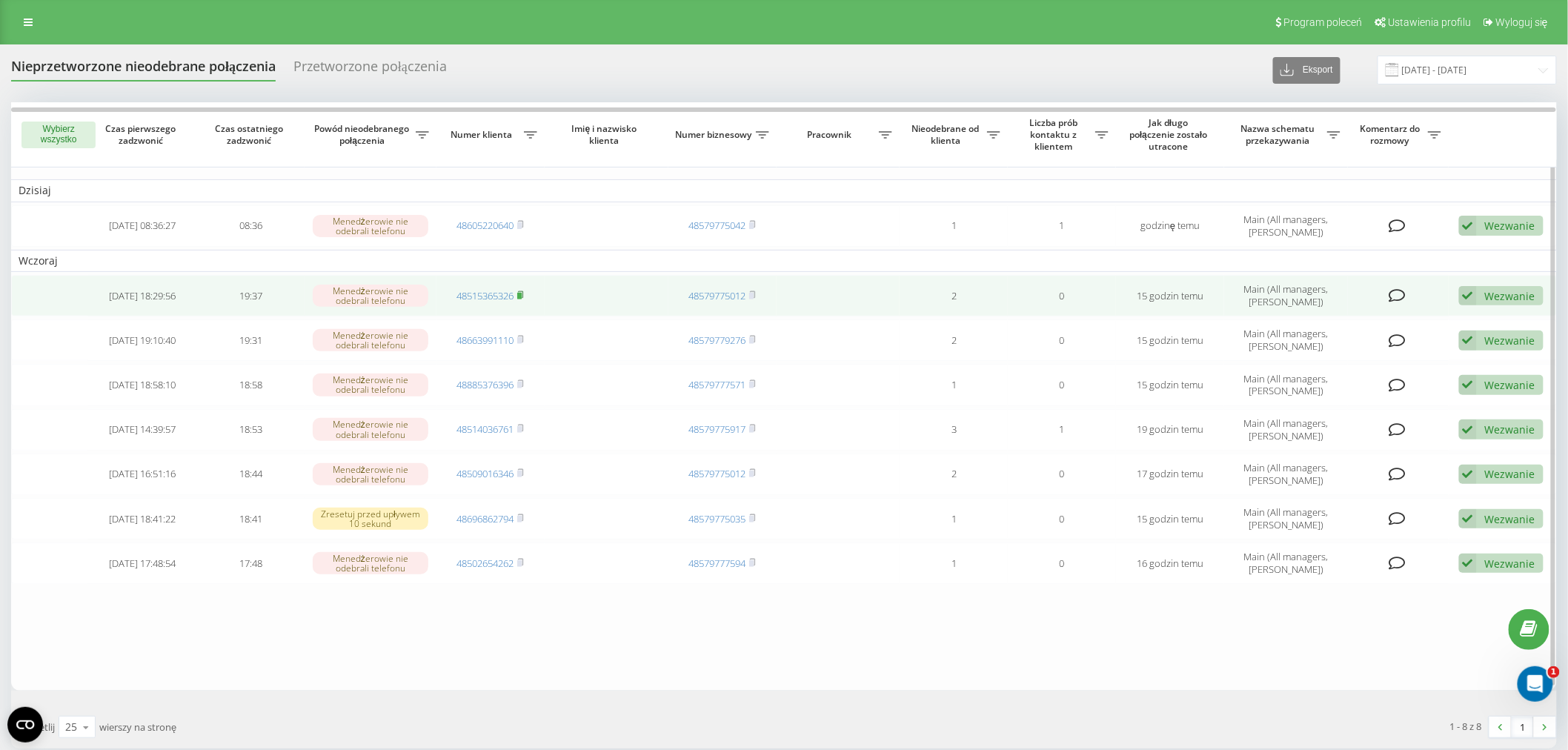
click at [522, 295] on rect at bounding box center [519, 295] width 4 height 6
click at [469, 294] on link "48515365326" at bounding box center [485, 295] width 57 height 13
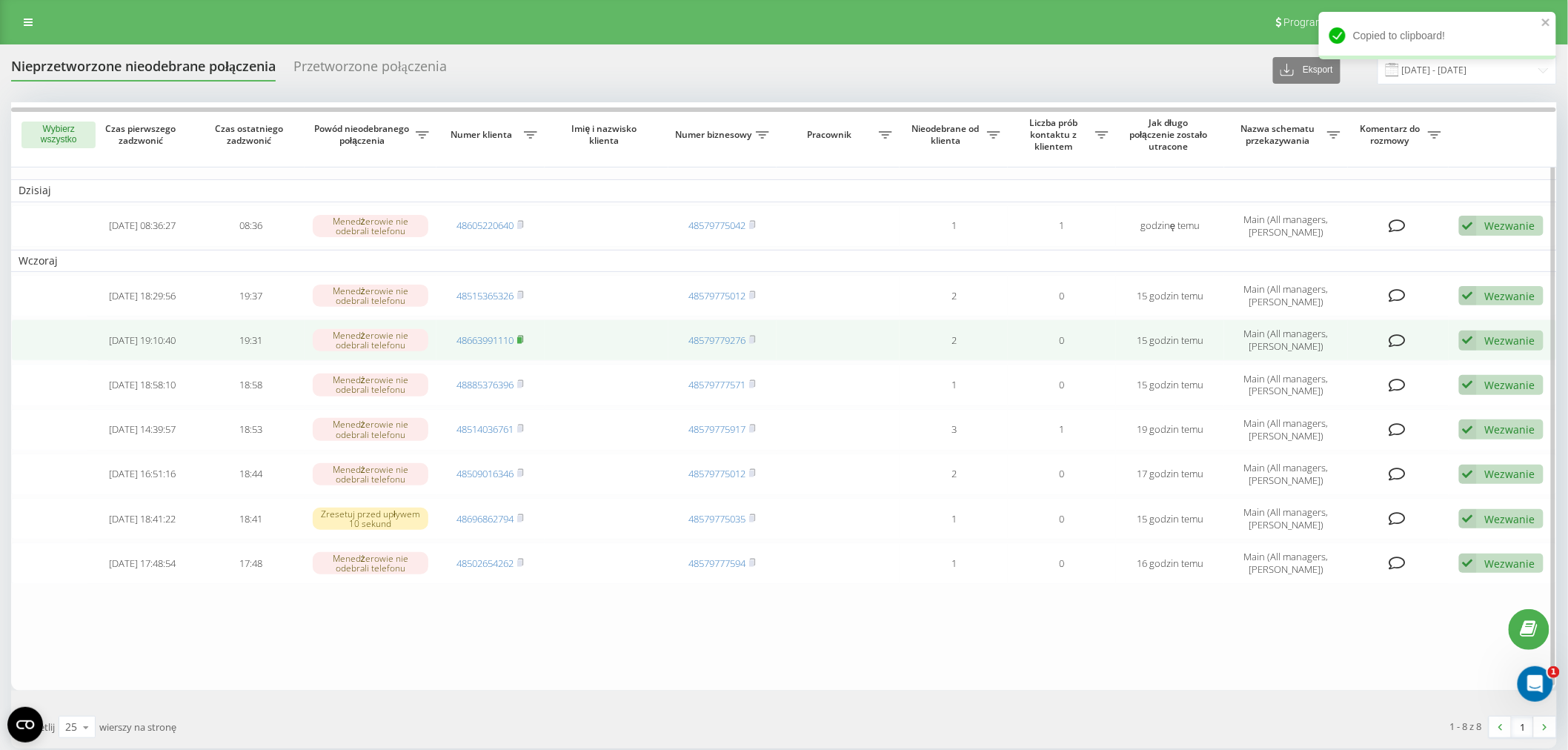
click at [522, 339] on rect at bounding box center [519, 340] width 4 height 6
click at [522, 337] on rect at bounding box center [519, 340] width 4 height 6
click at [492, 334] on link "48663991110" at bounding box center [485, 340] width 57 height 13
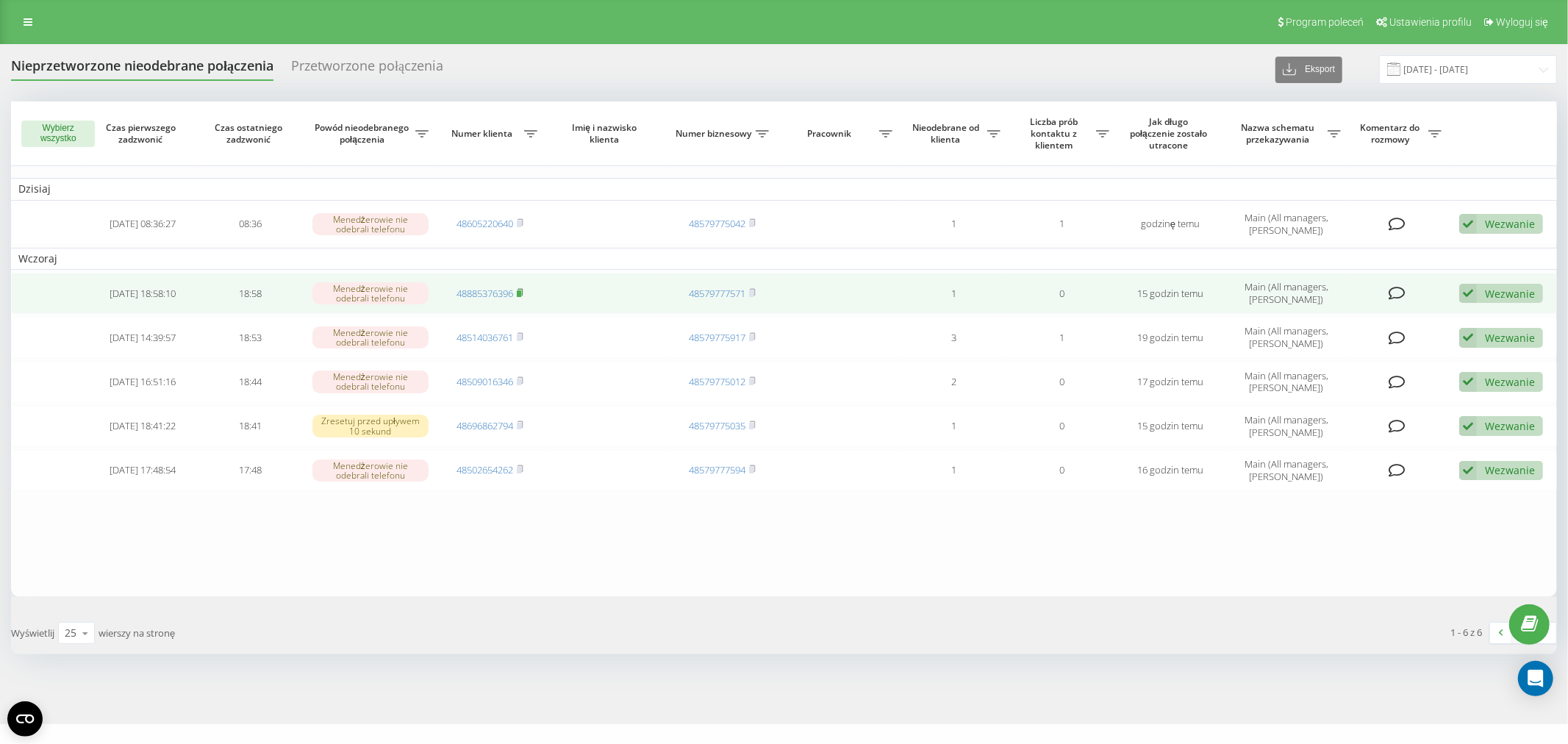
click at [523, 292] on icon at bounding box center [521, 292] width 5 height 6
click at [478, 289] on link "48885376396" at bounding box center [485, 293] width 57 height 13
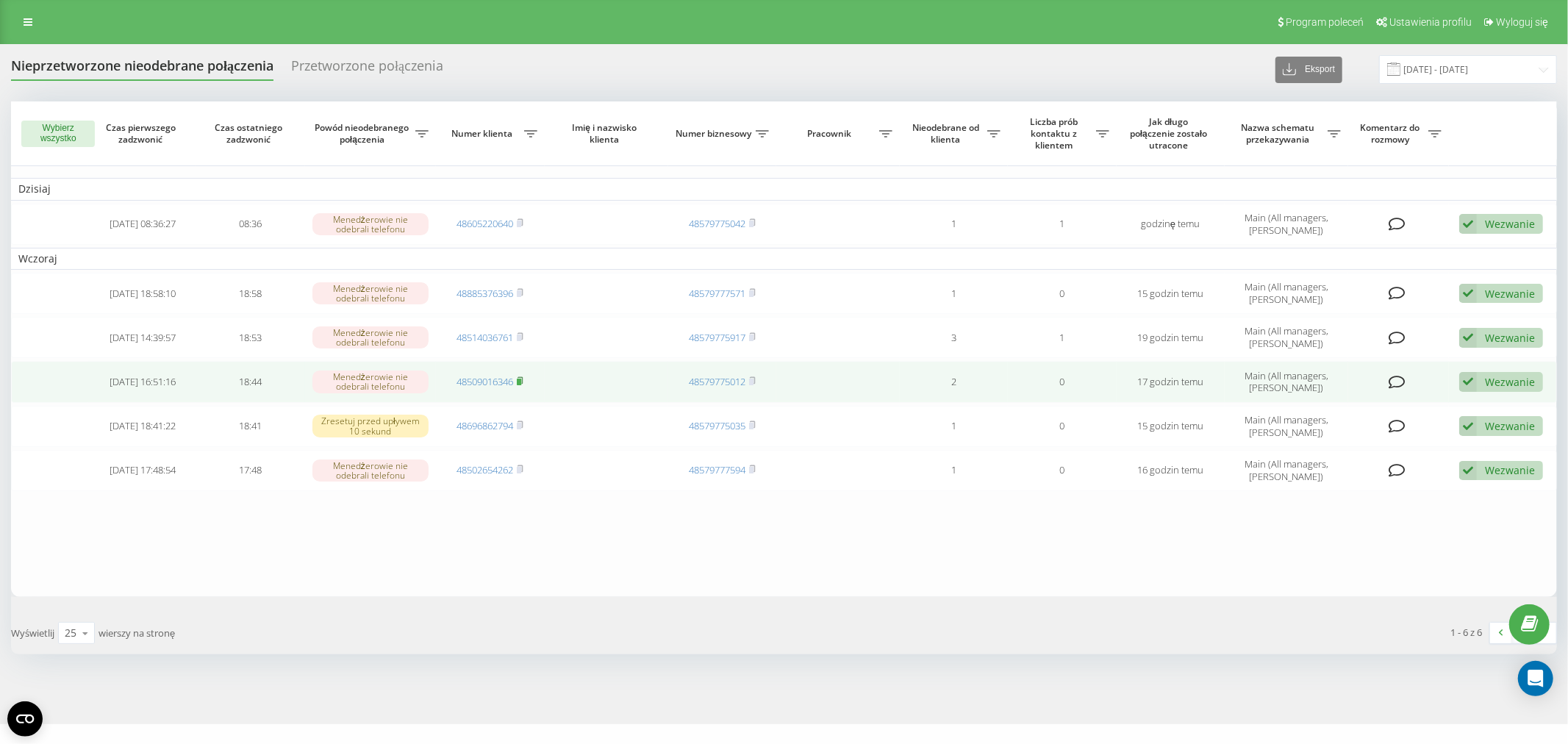
click at [523, 380] on icon at bounding box center [521, 380] width 5 height 6
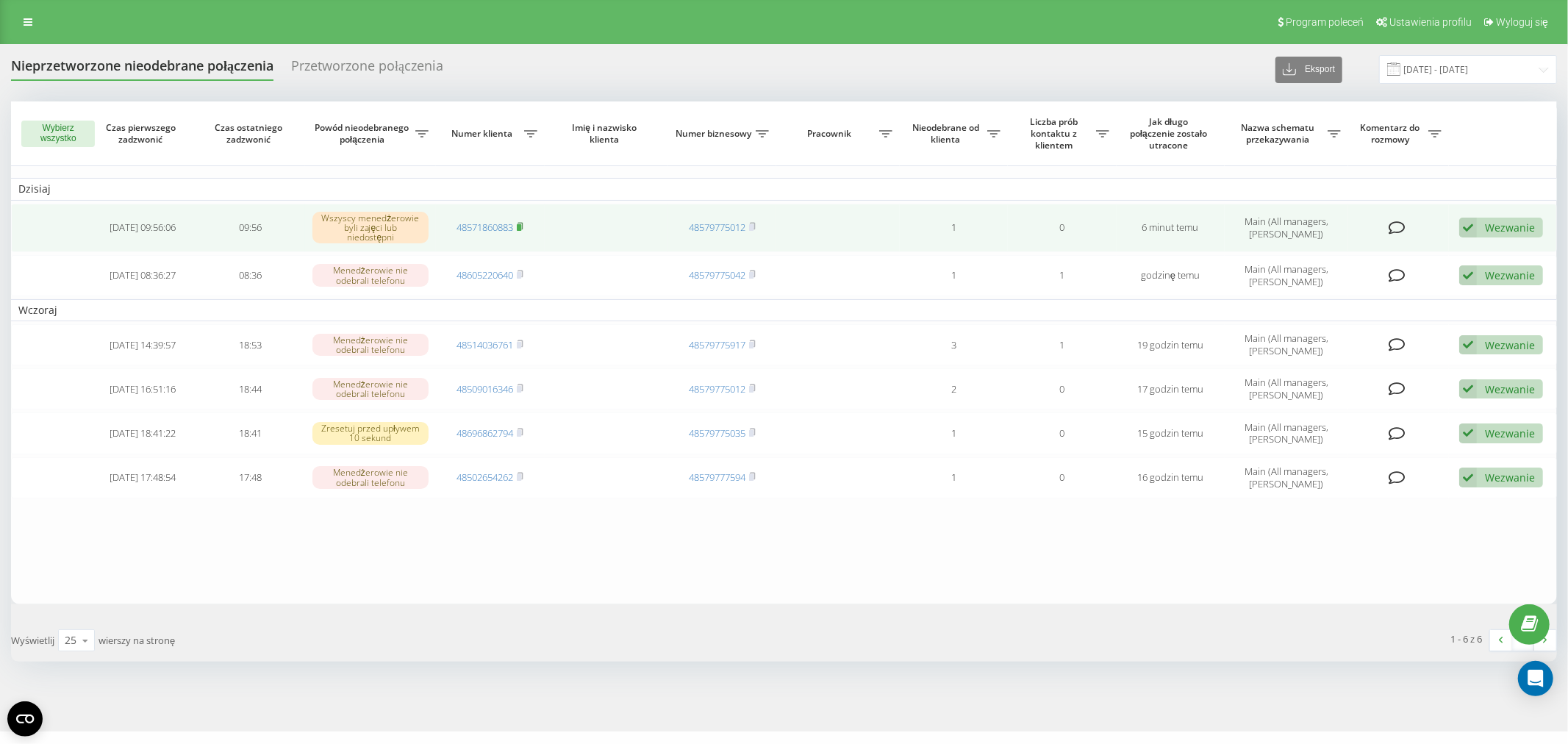
click at [522, 222] on icon at bounding box center [520, 226] width 6 height 9
click at [491, 221] on link "48571860883" at bounding box center [485, 227] width 57 height 13
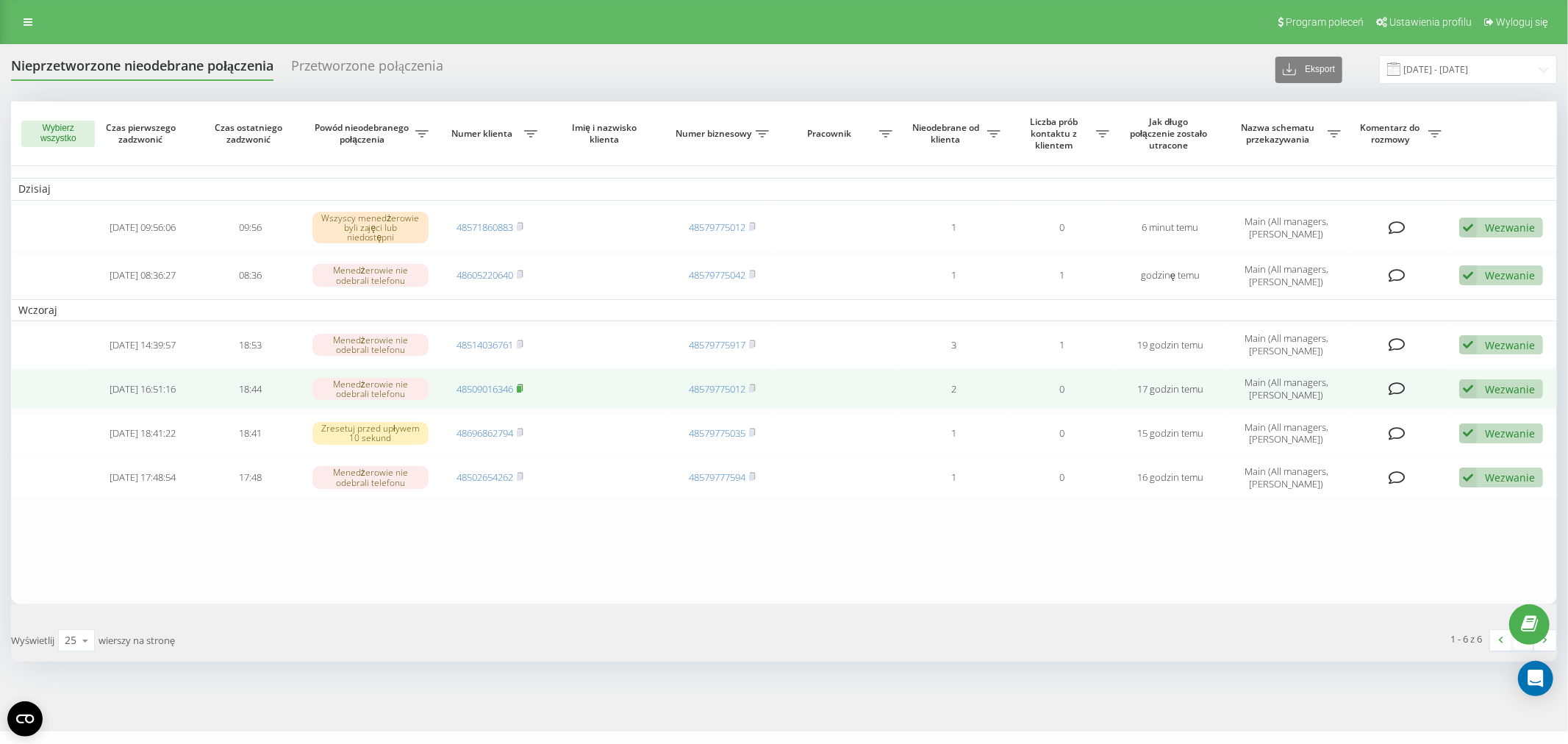
click at [520, 384] on icon at bounding box center [520, 388] width 6 height 9
click at [471, 383] on link "48509016346" at bounding box center [485, 389] width 57 height 13
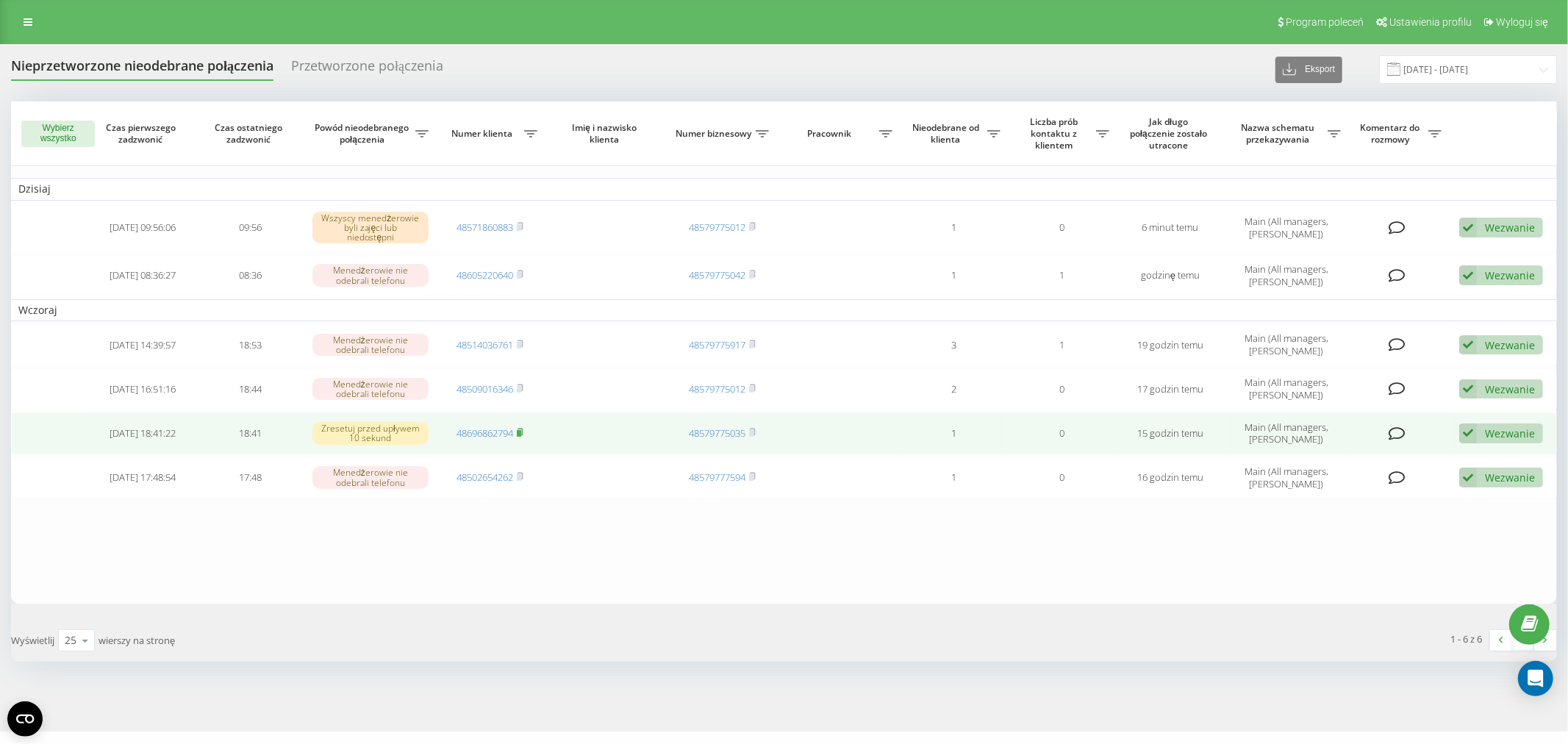
click at [520, 430] on rect at bounding box center [519, 433] width 4 height 6
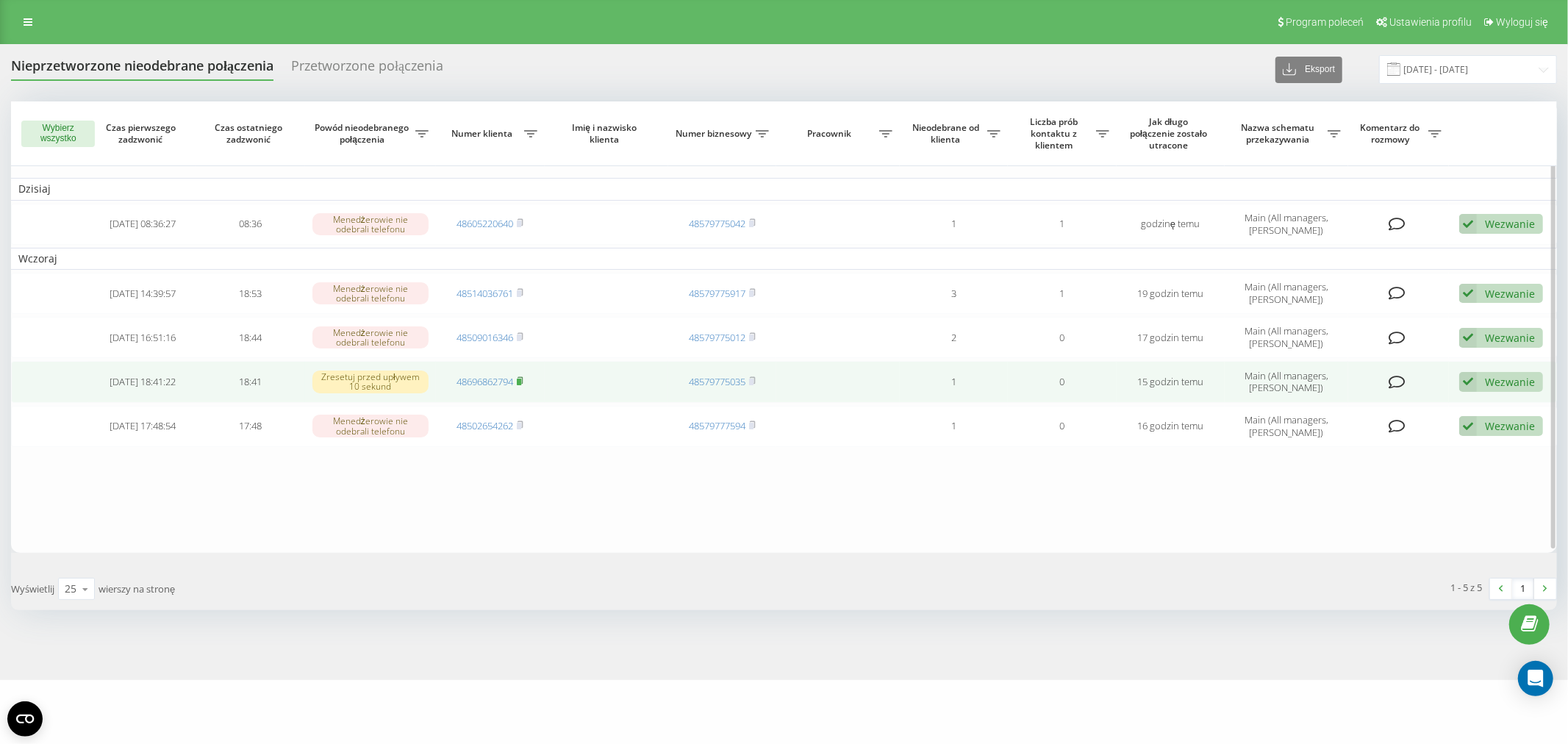
click at [518, 381] on icon at bounding box center [520, 381] width 6 height 9
click at [497, 369] on td "48696862794" at bounding box center [489, 382] width 108 height 41
click at [493, 378] on link "48696862794" at bounding box center [485, 381] width 57 height 13
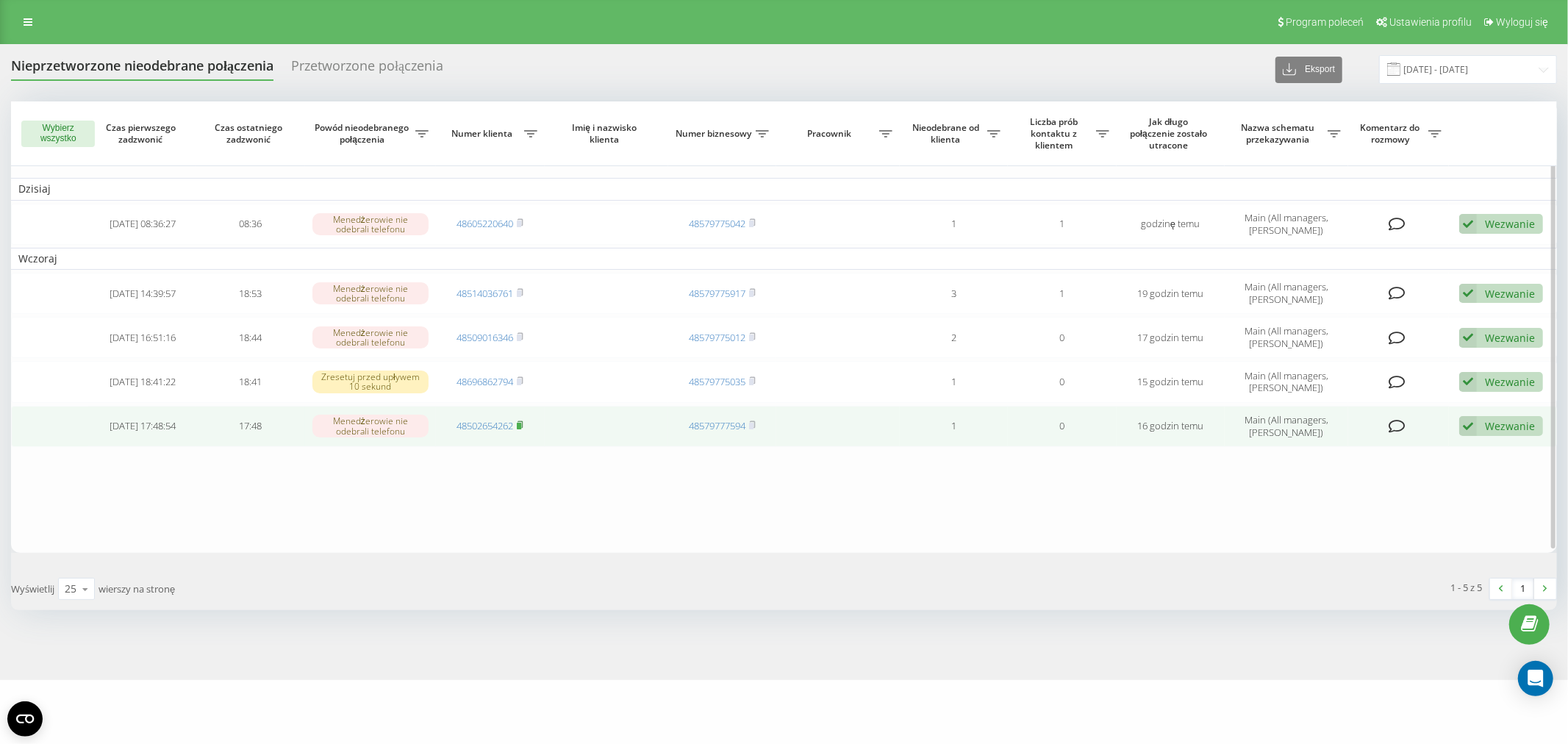
click at [518, 420] on icon at bounding box center [520, 425] width 6 height 9
click at [520, 423] on rect at bounding box center [519, 425] width 4 height 6
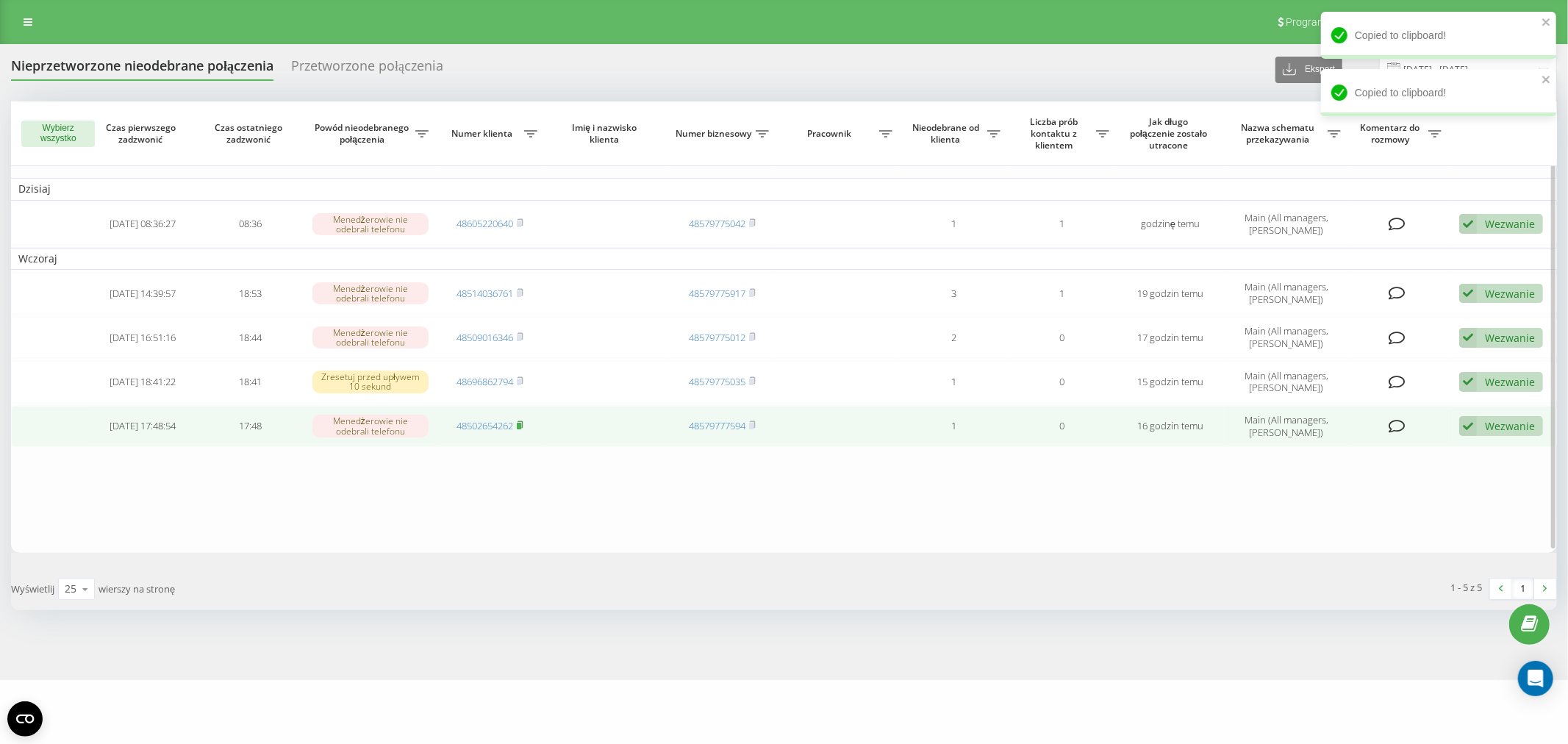
click at [521, 423] on rect at bounding box center [519, 425] width 4 height 6
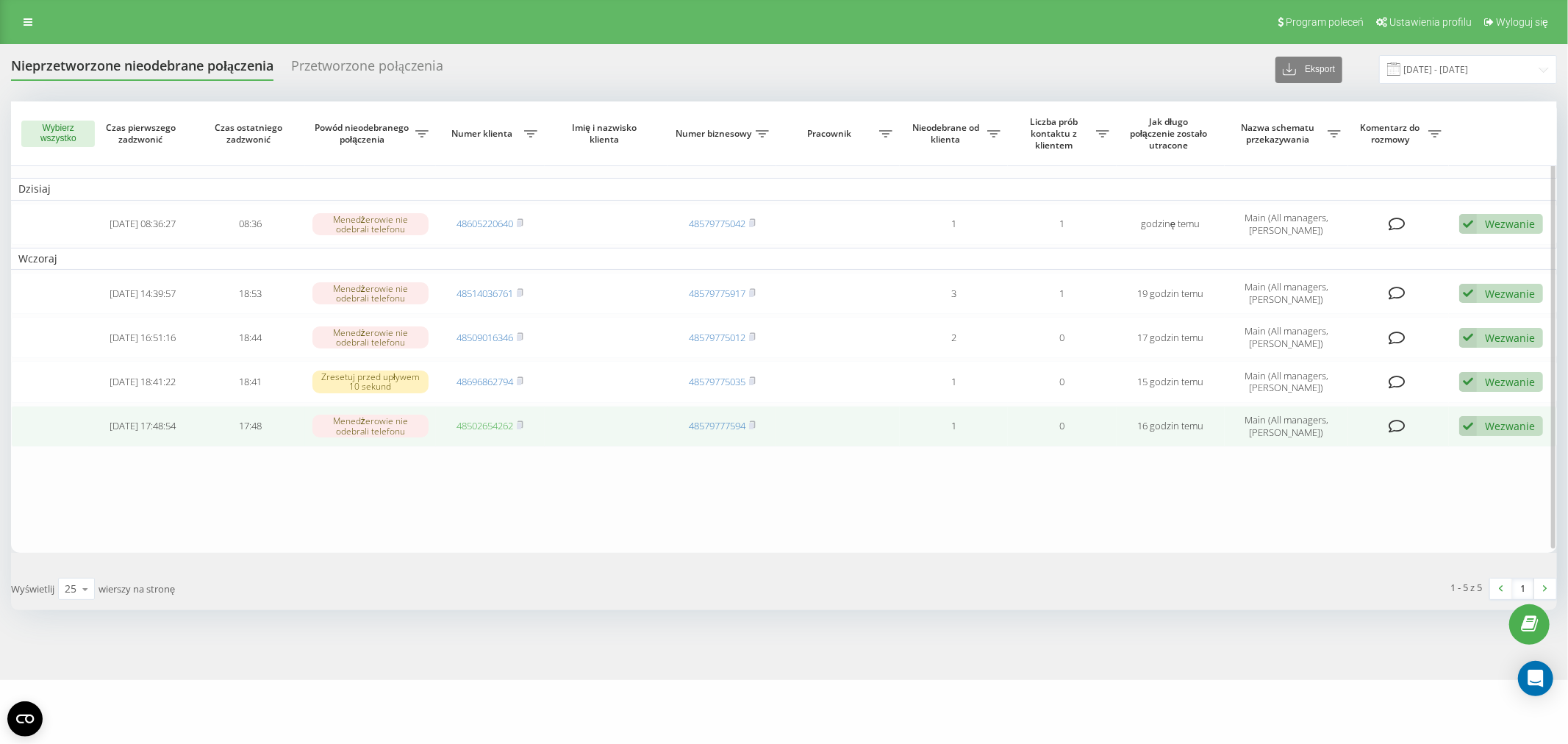
click at [471, 424] on link "48502654262" at bounding box center [485, 425] width 57 height 13
click at [523, 420] on icon at bounding box center [520, 425] width 6 height 9
click at [523, 419] on span at bounding box center [520, 425] width 6 height 13
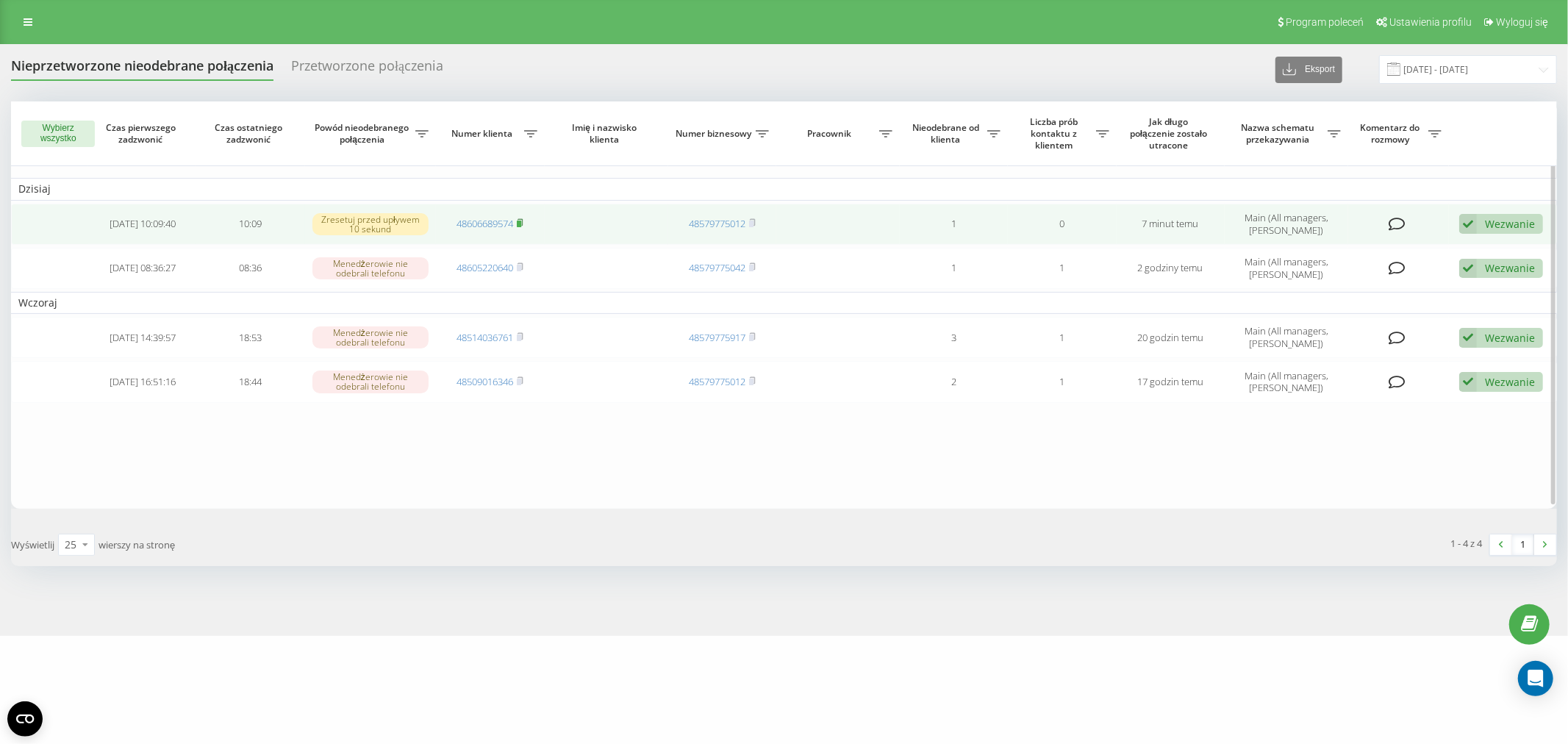
click at [521, 222] on rect at bounding box center [519, 223] width 4 height 6
click at [493, 218] on link "48606689574" at bounding box center [485, 223] width 57 height 13
